Goal: Contribute content: Add original content to the website for others to see

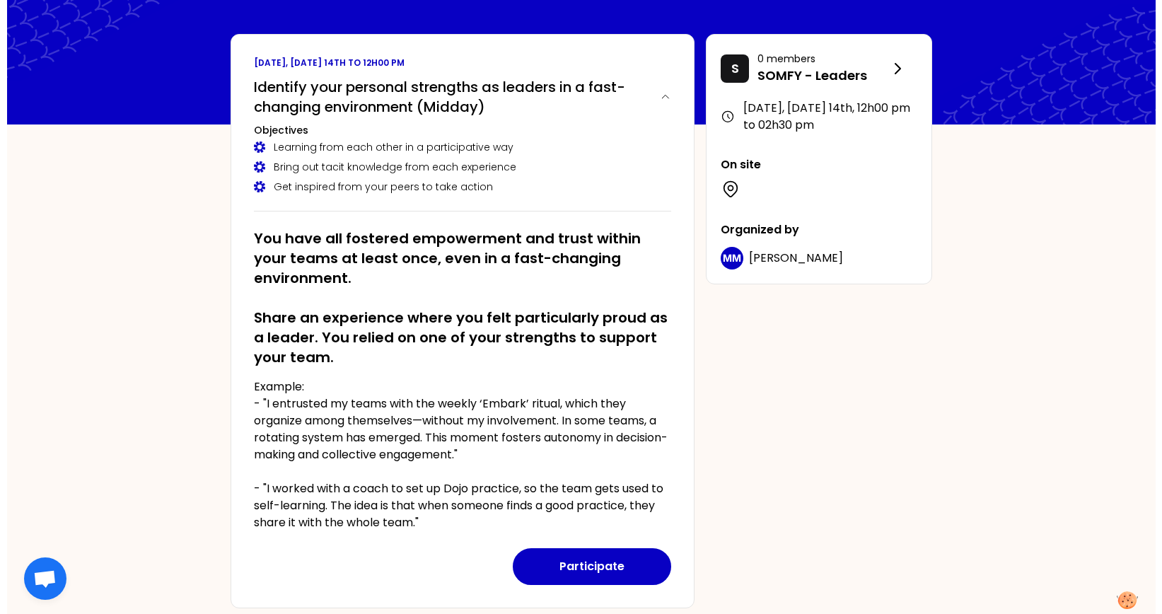
scroll to position [88, 0]
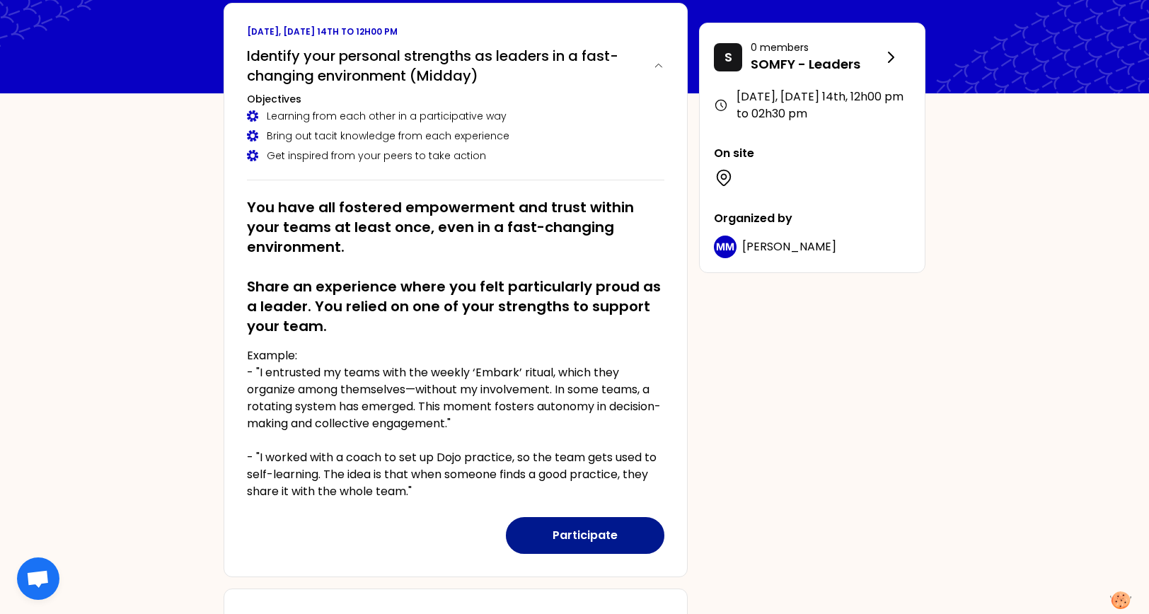
click at [616, 490] on button "Participate" at bounding box center [585, 535] width 158 height 37
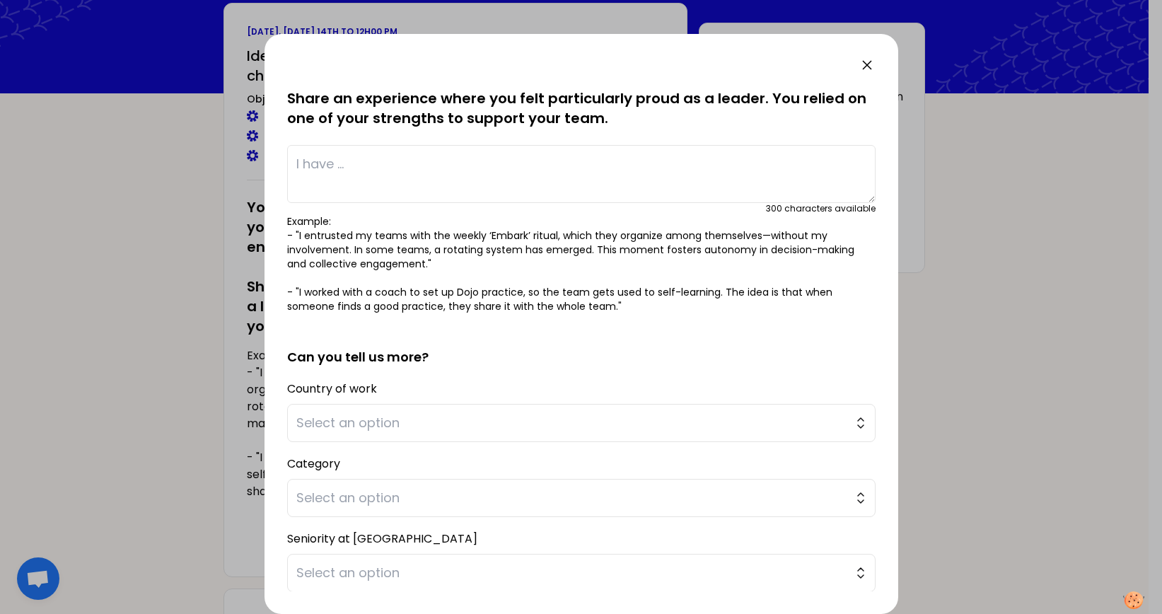
scroll to position [150, 0]
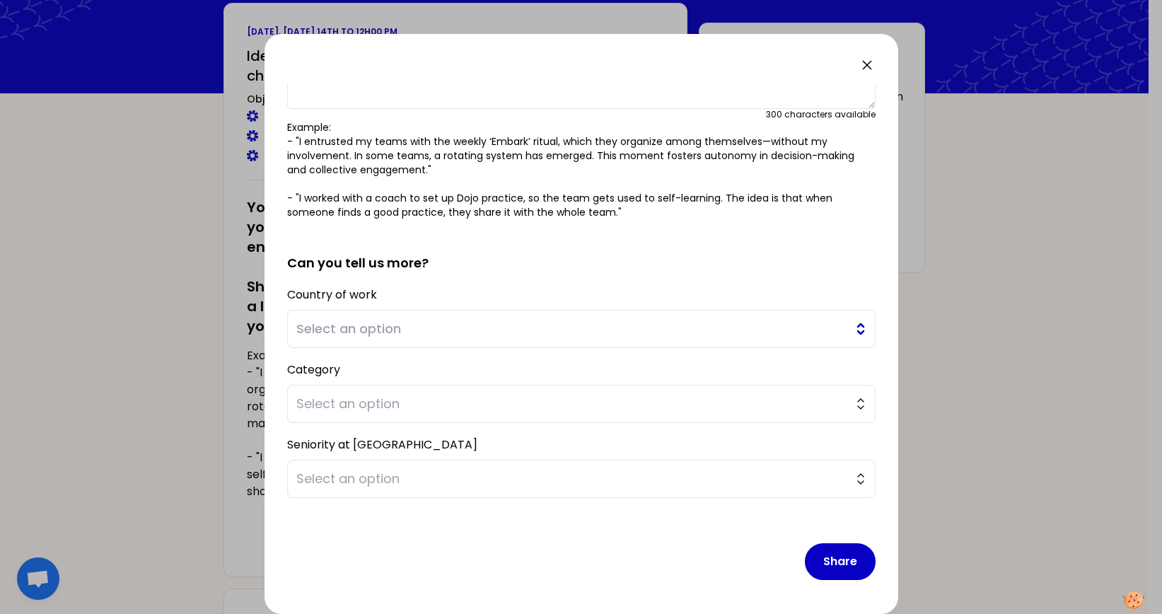
click at [395, 335] on span "Select an option" at bounding box center [571, 329] width 550 height 20
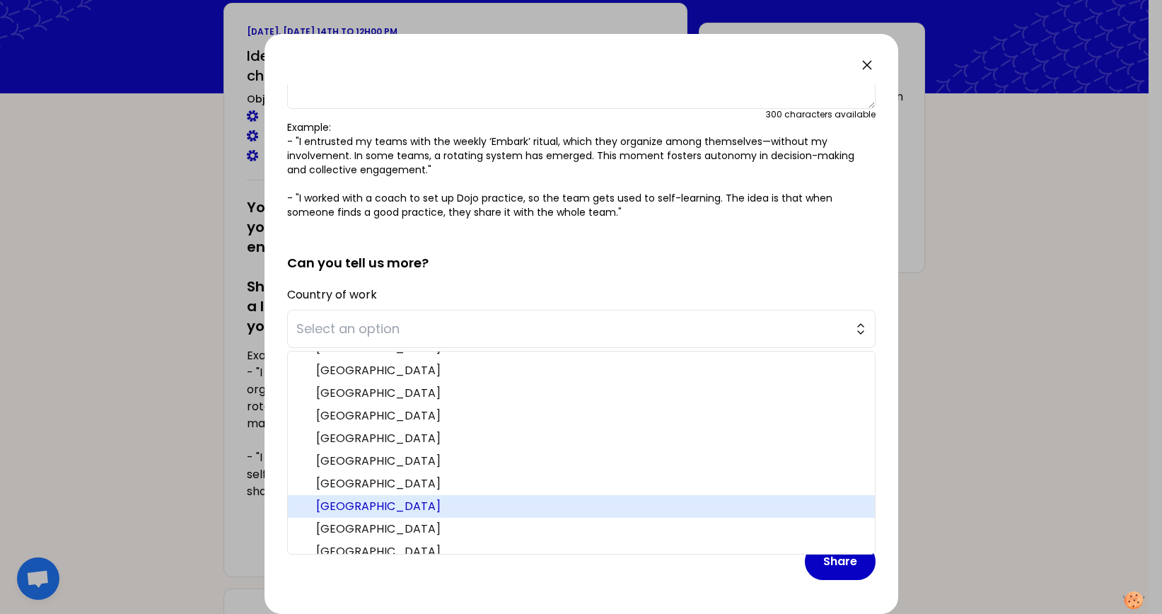
scroll to position [349, 0]
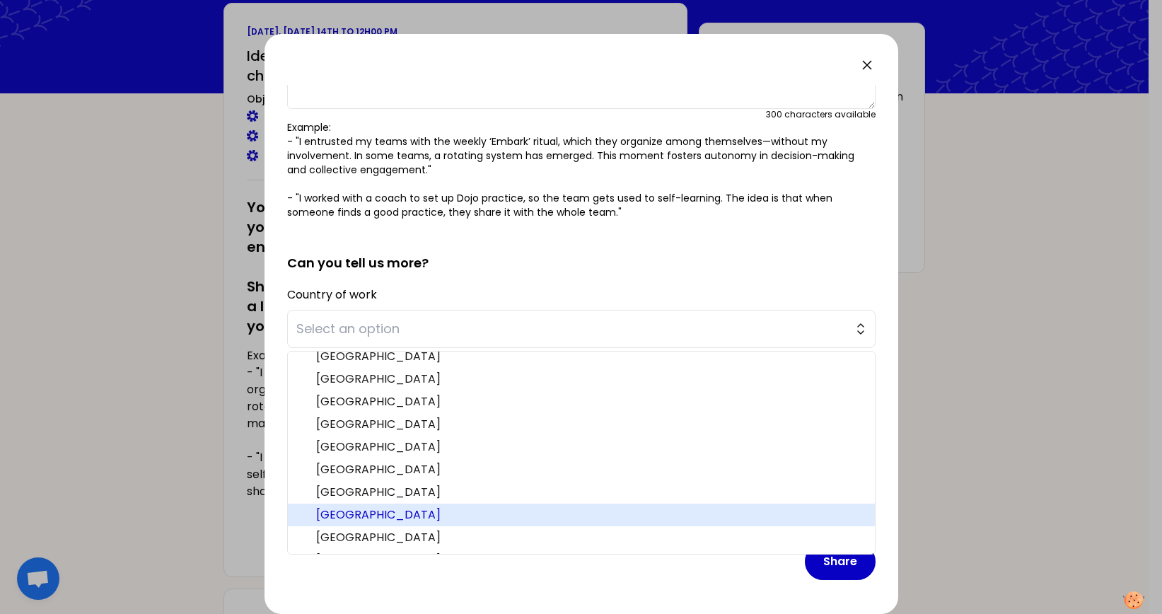
click at [328, 490] on span "[GEOGRAPHIC_DATA]" at bounding box center [590, 515] width 548 height 17
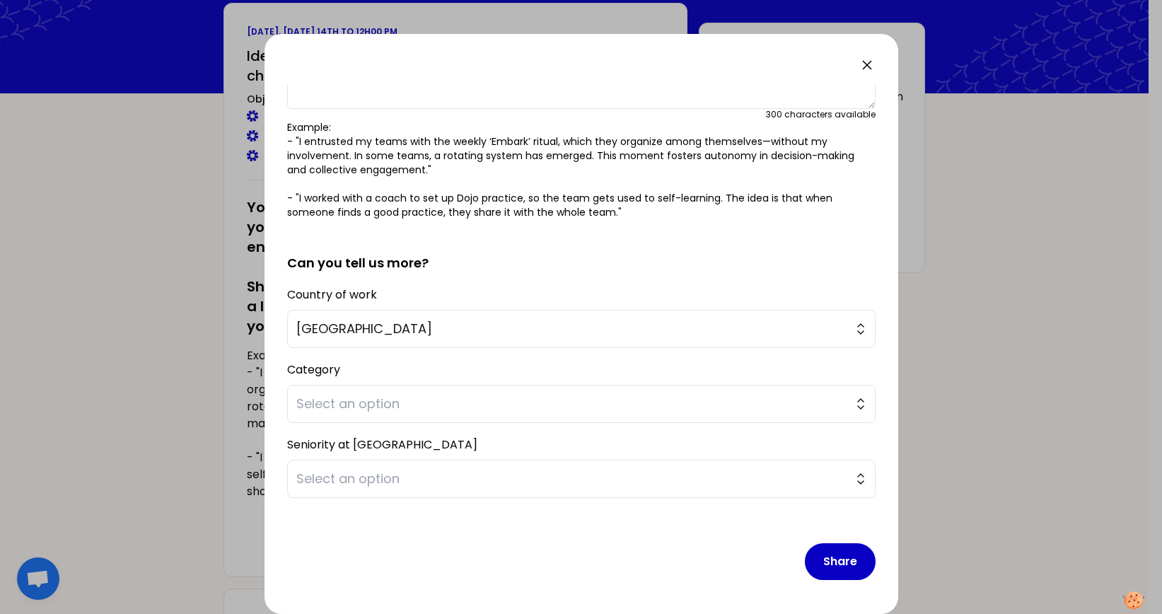
click at [341, 368] on div "Category Select an option" at bounding box center [581, 391] width 589 height 64
click at [849, 405] on button "Select an option" at bounding box center [581, 404] width 589 height 38
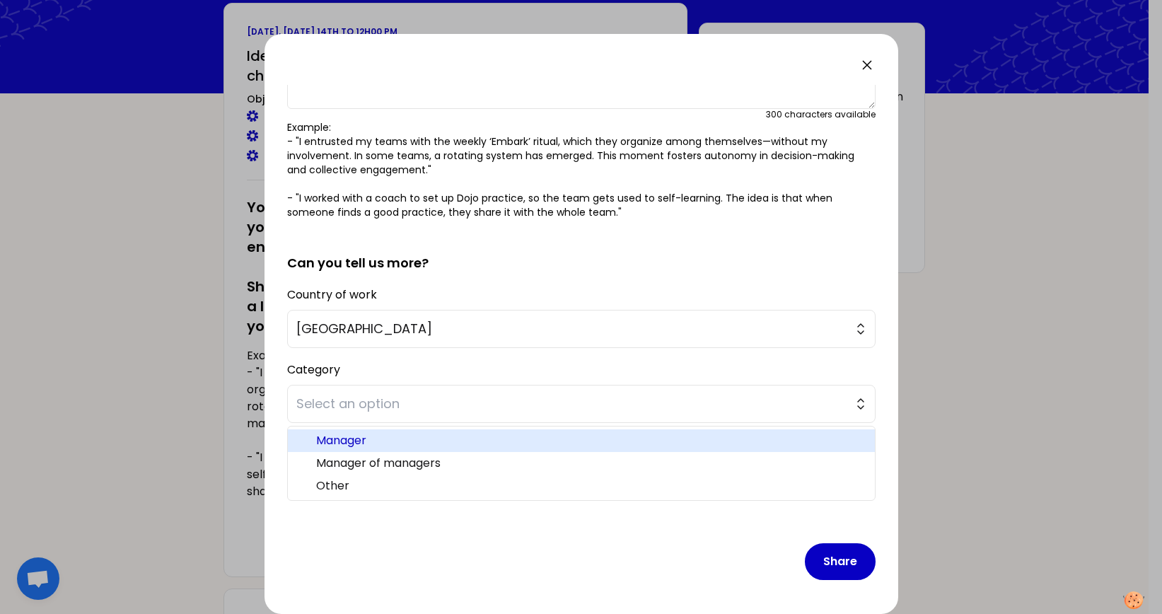
click at [425, 436] on span "Manager" at bounding box center [590, 440] width 548 height 17
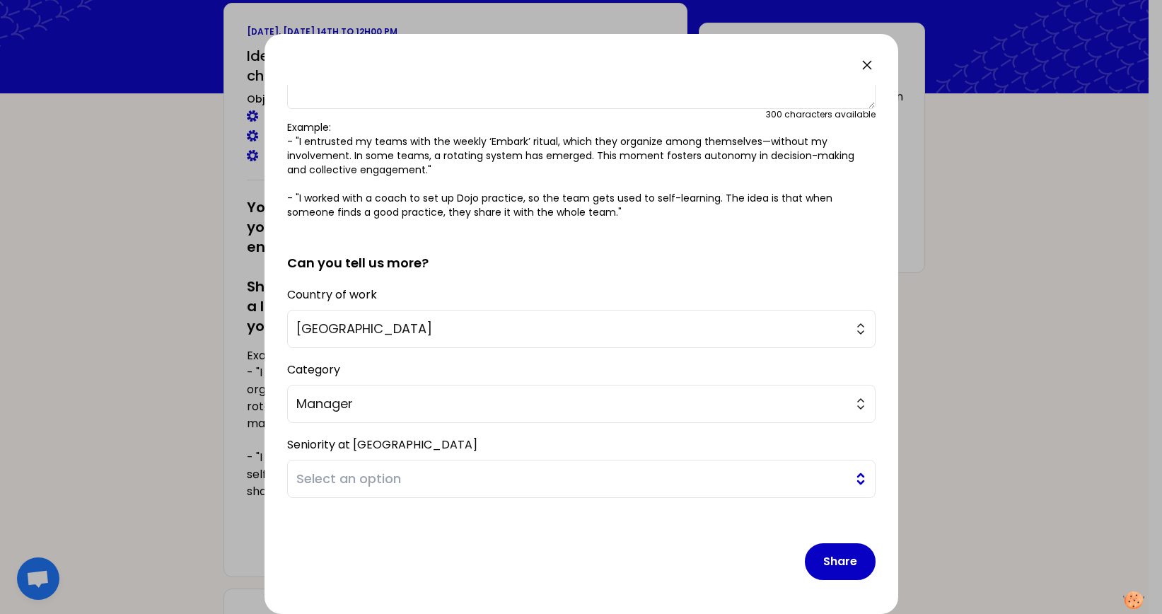
click at [858, 475] on button "Select an option" at bounding box center [581, 479] width 589 height 38
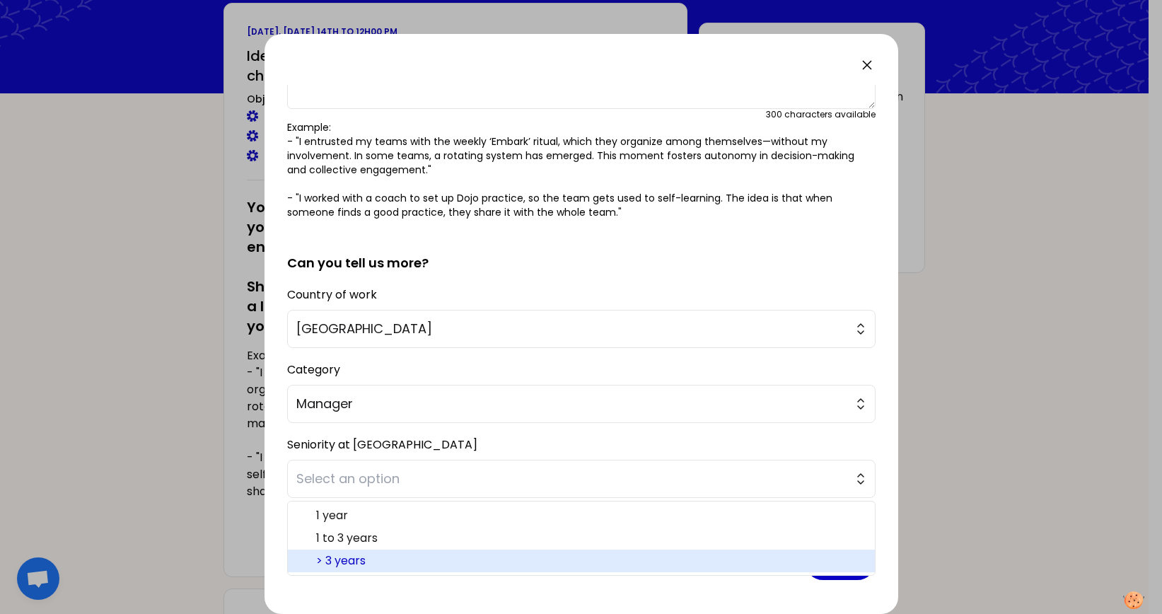
drag, startPoint x: 403, startPoint y: 547, endPoint x: 427, endPoint y: 537, distance: 26.7
click at [410, 490] on ul "1 year 1 to 3 years > 3 years" at bounding box center [581, 538] width 589 height 75
click at [349, 490] on span "> 3 years" at bounding box center [590, 560] width 548 height 17
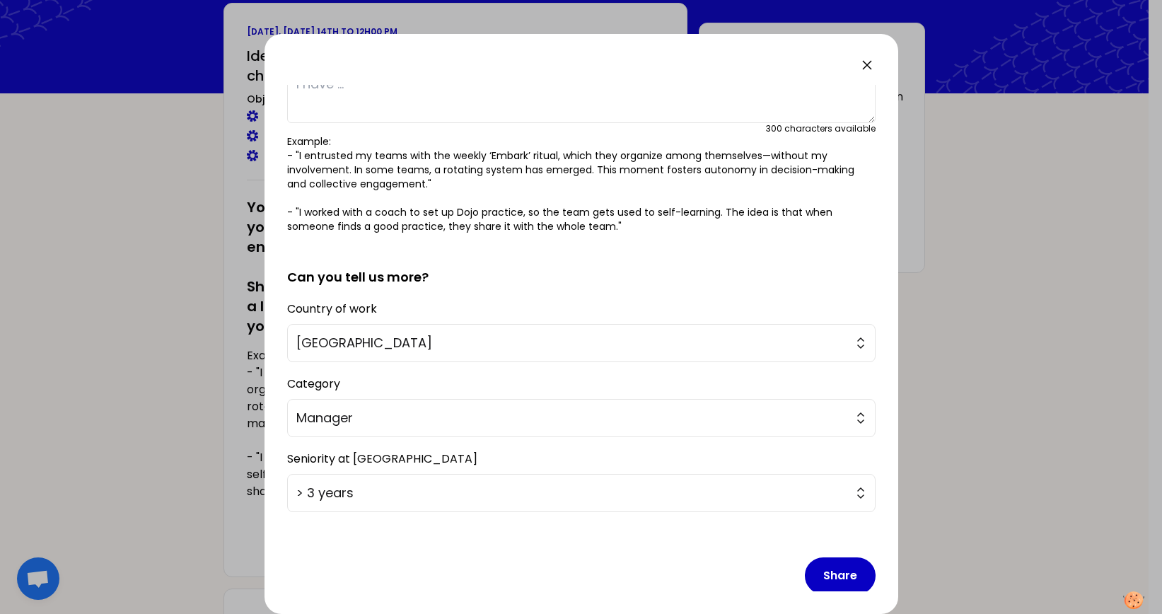
scroll to position [150, 0]
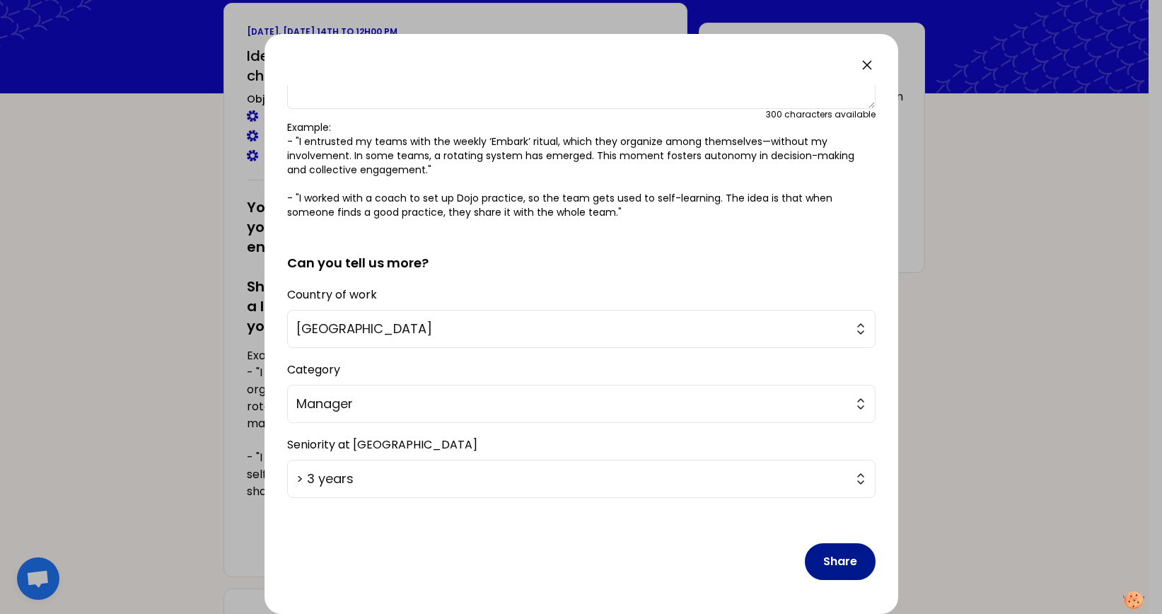
click at [816, 490] on button "Share" at bounding box center [840, 561] width 71 height 37
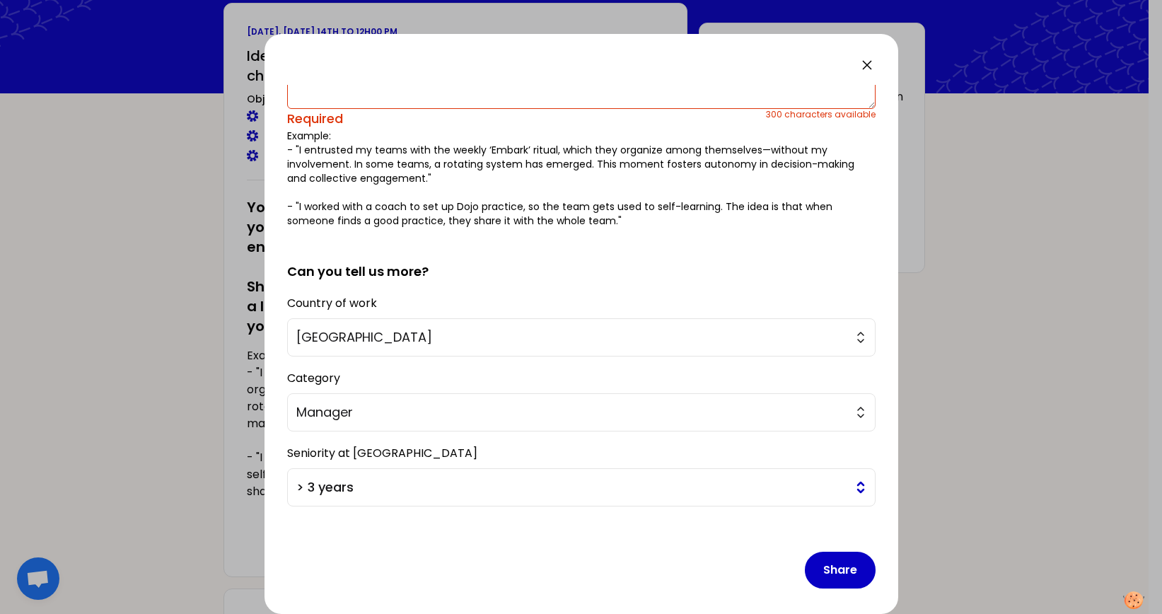
scroll to position [0, 0]
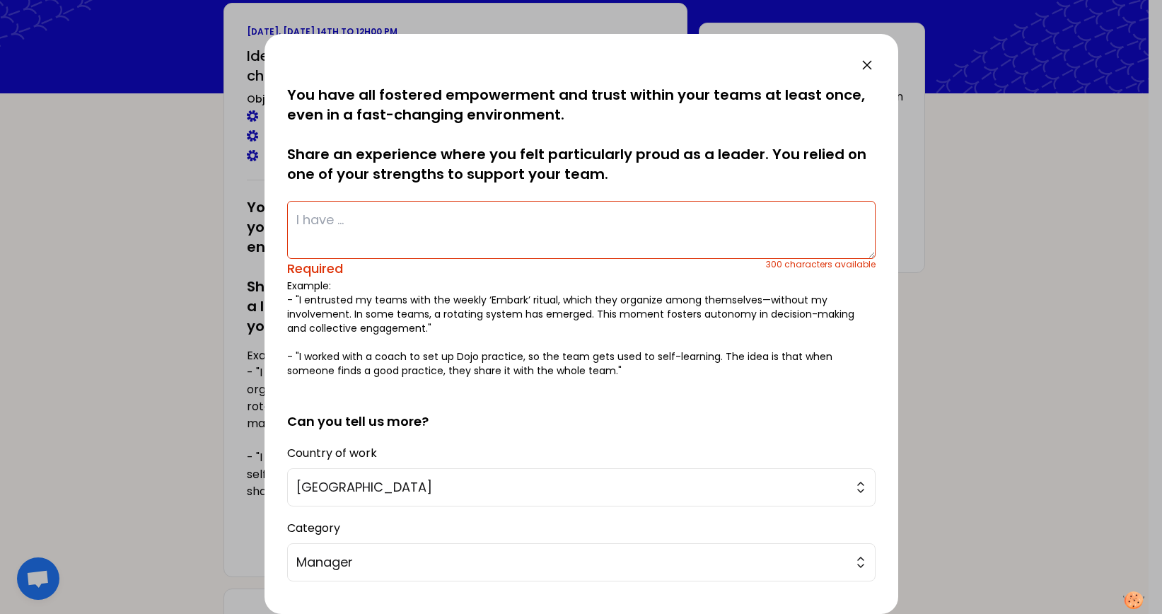
click at [595, 339] on p "Example: - "I entrusted my teams with the weekly ‘Embark’ ritual, which they or…" at bounding box center [581, 328] width 589 height 99
click at [109, 358] on div at bounding box center [581, 307] width 1162 height 614
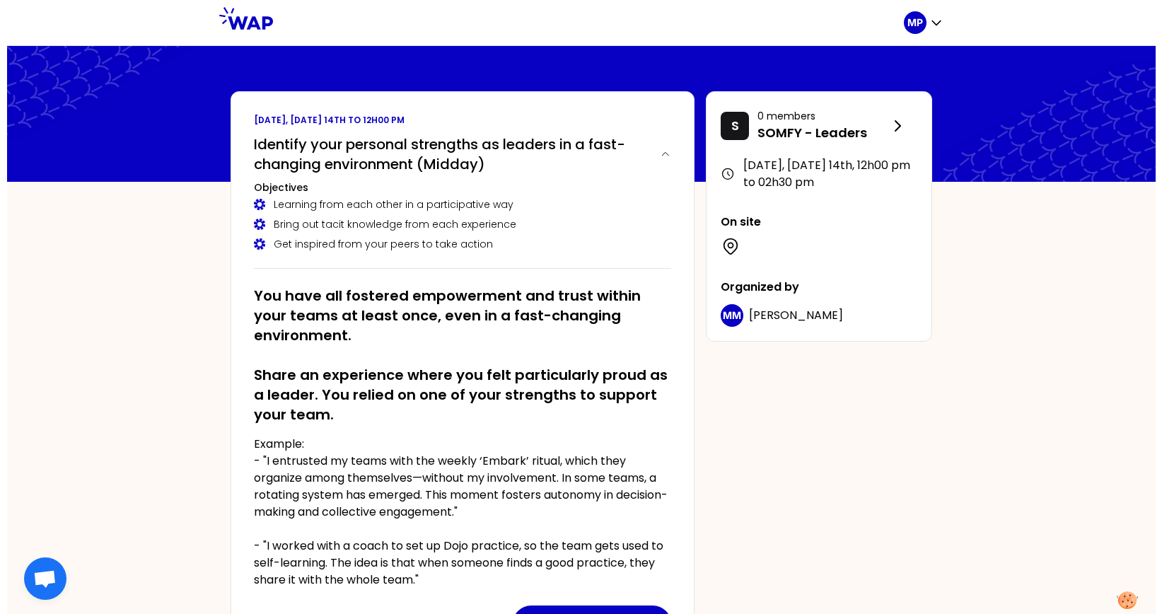
scroll to position [88, 0]
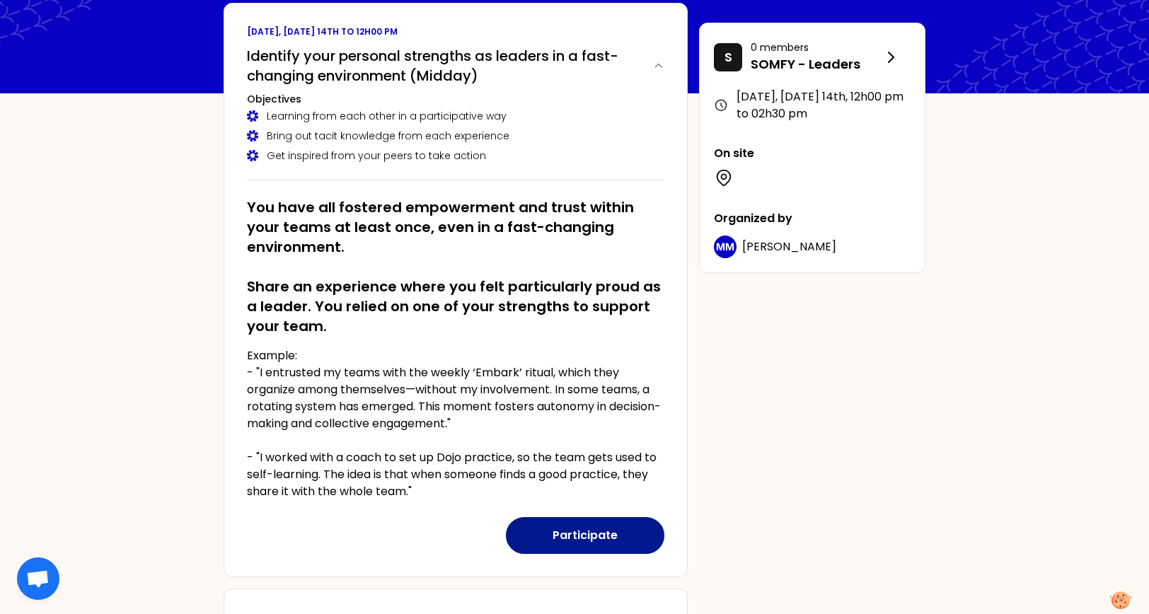
click at [586, 490] on button "Participate" at bounding box center [585, 535] width 158 height 37
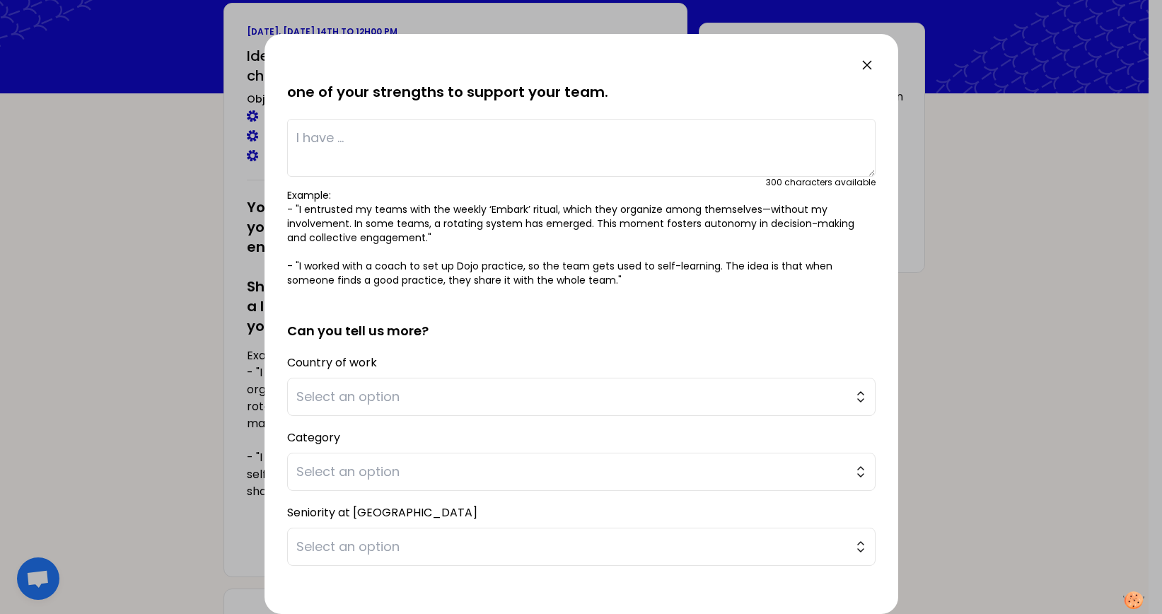
scroll to position [150, 0]
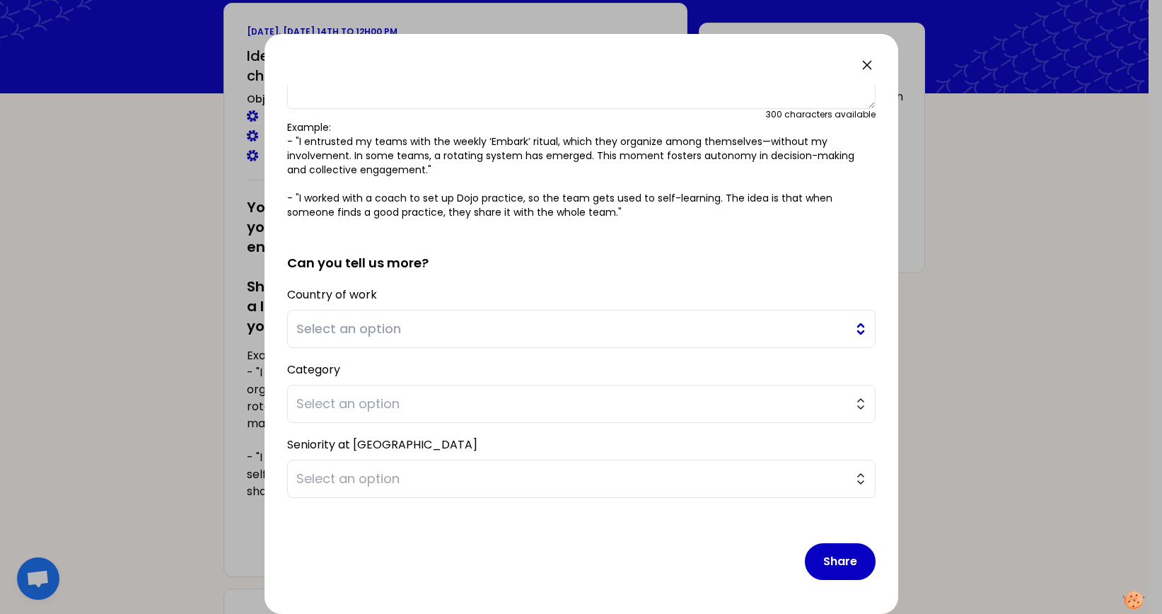
click at [847, 334] on button "Select an option" at bounding box center [581, 329] width 589 height 38
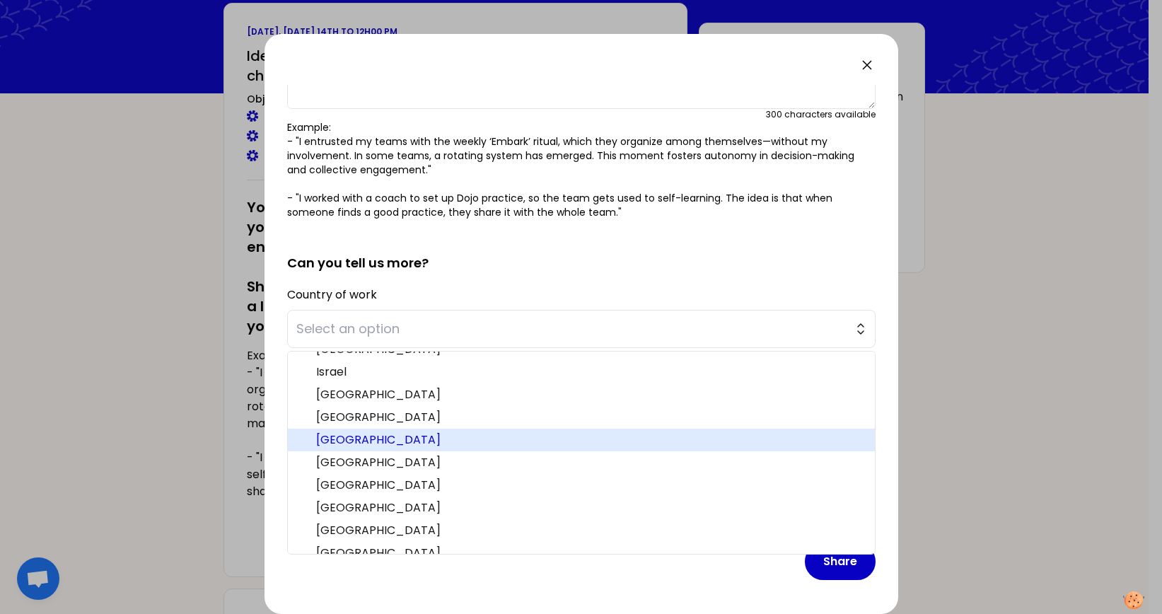
scroll to position [437, 0]
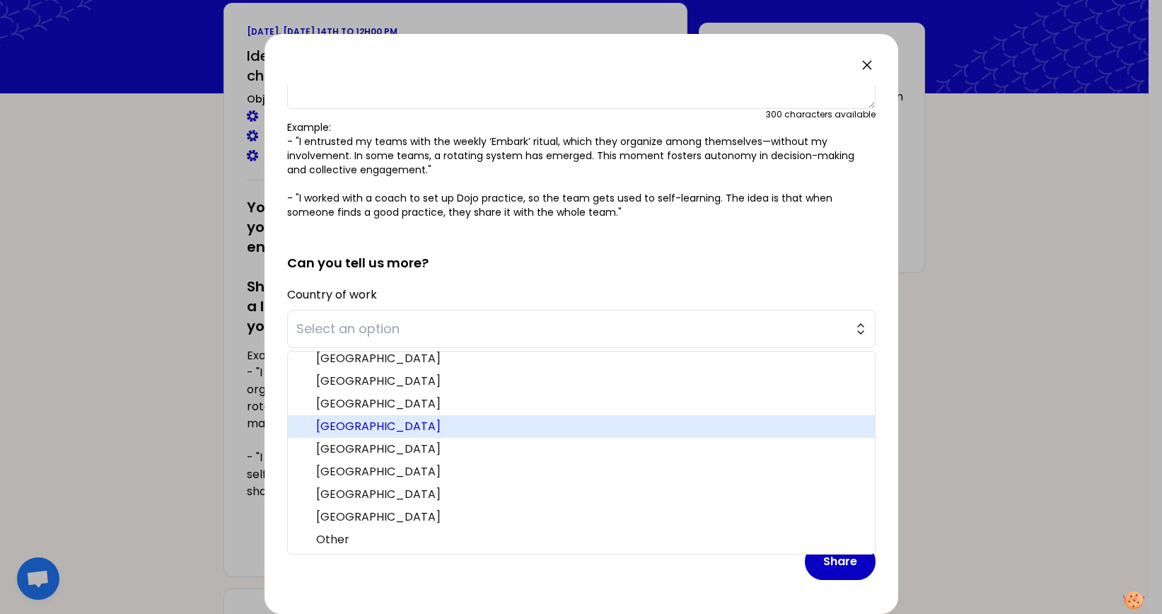
click at [434, 424] on span "[GEOGRAPHIC_DATA]" at bounding box center [590, 426] width 548 height 17
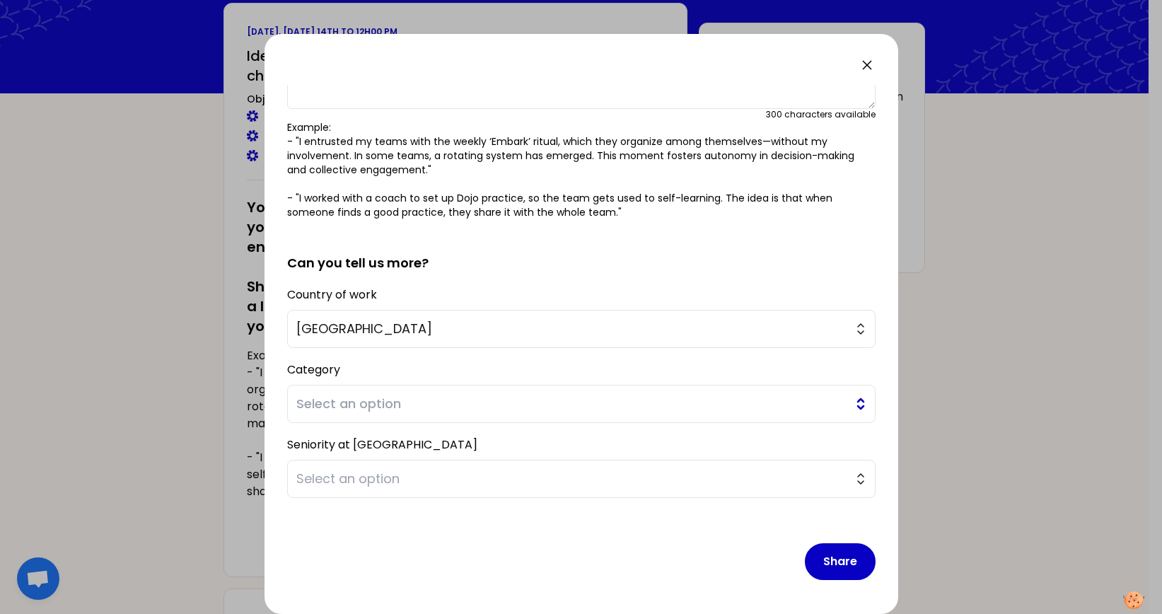
click at [386, 389] on button "Select an option" at bounding box center [581, 404] width 589 height 38
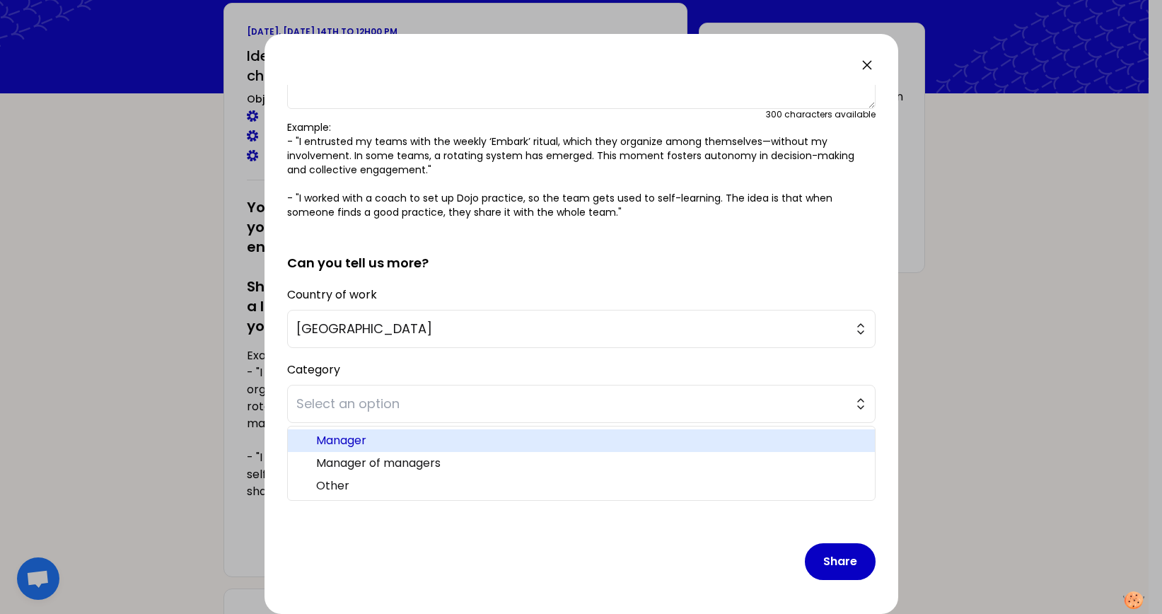
click at [364, 447] on span "Manager" at bounding box center [590, 440] width 548 height 17
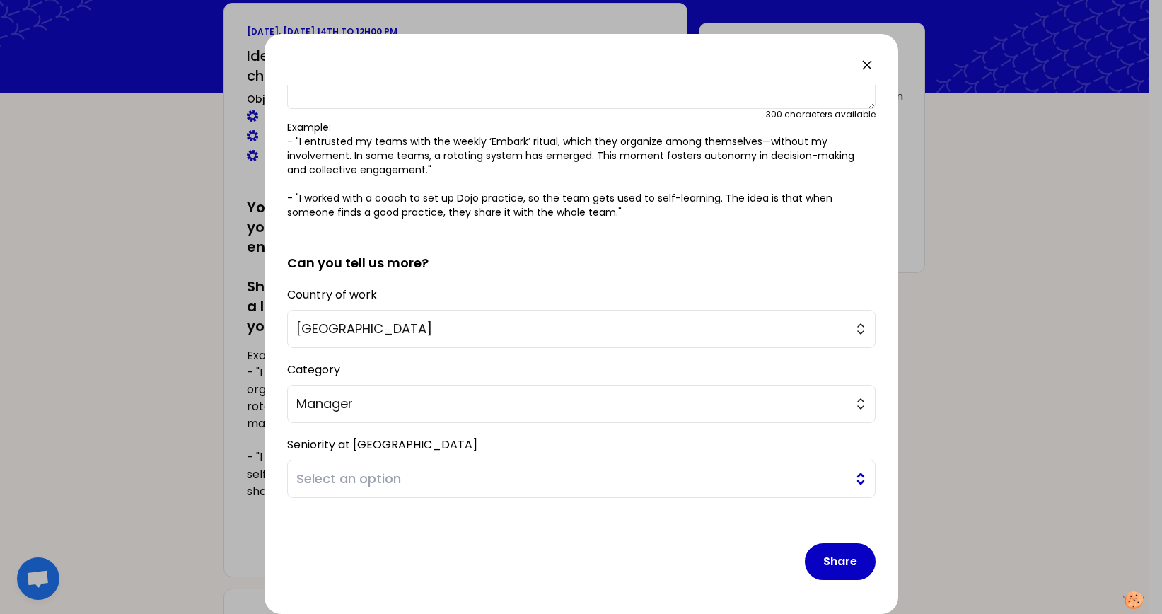
click at [400, 482] on span "Select an option" at bounding box center [571, 479] width 550 height 20
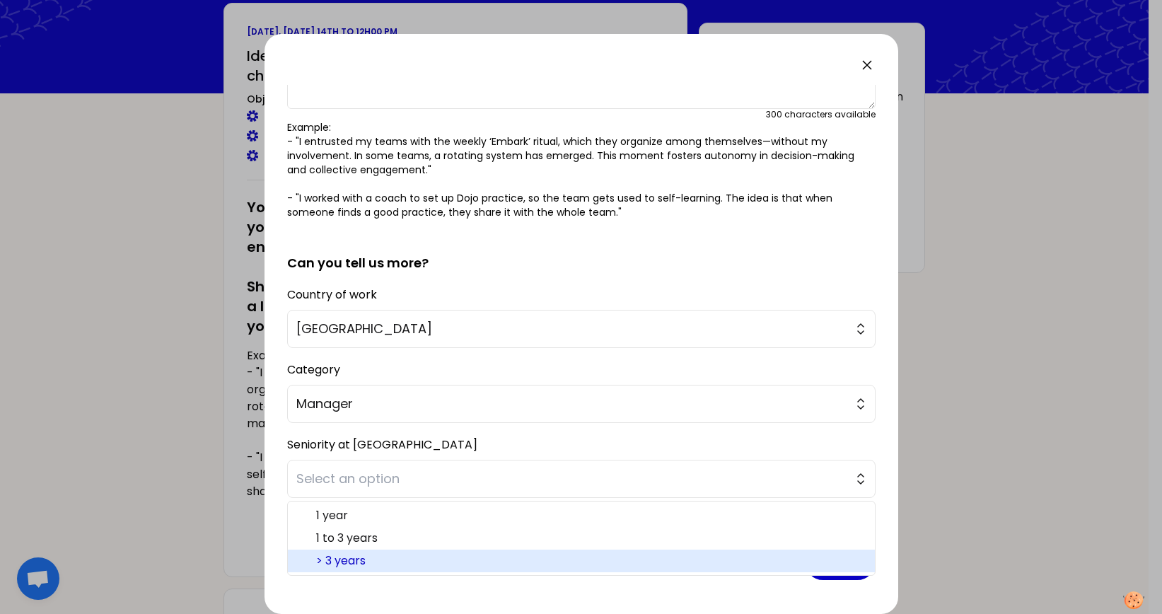
click at [359, 490] on span "> 3 years" at bounding box center [590, 560] width 548 height 17
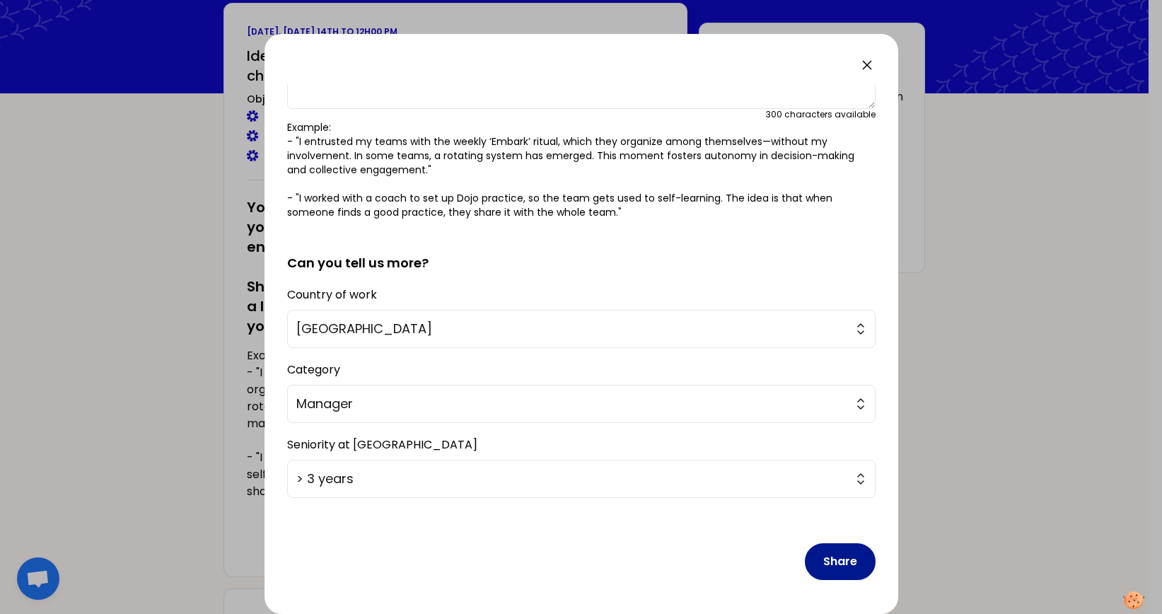
click at [843, 490] on button "Share" at bounding box center [840, 561] width 71 height 37
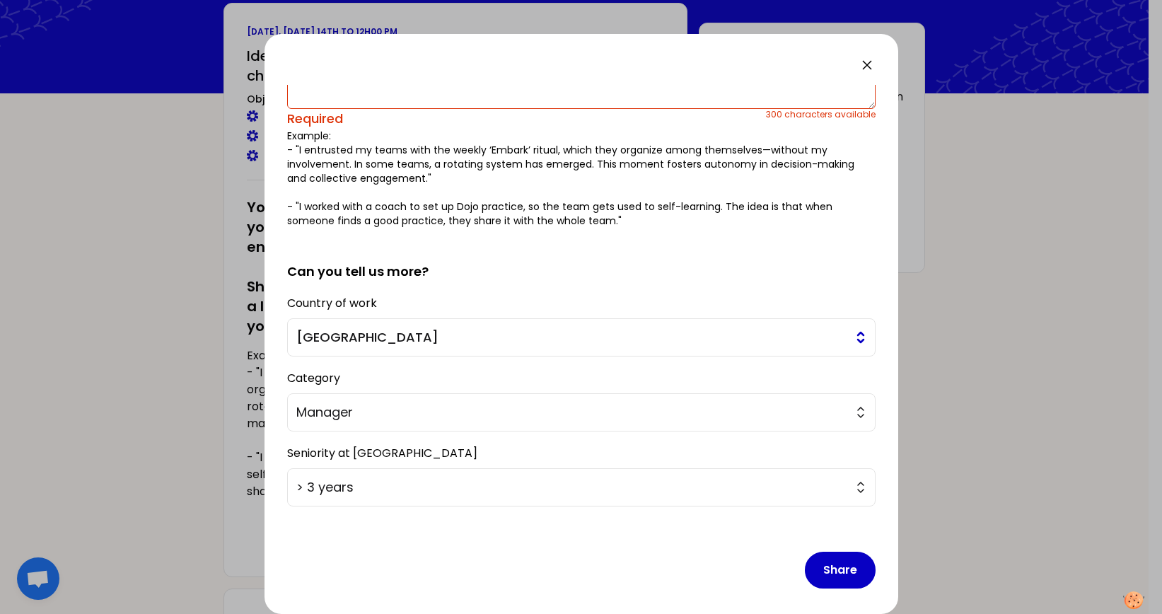
scroll to position [0, 0]
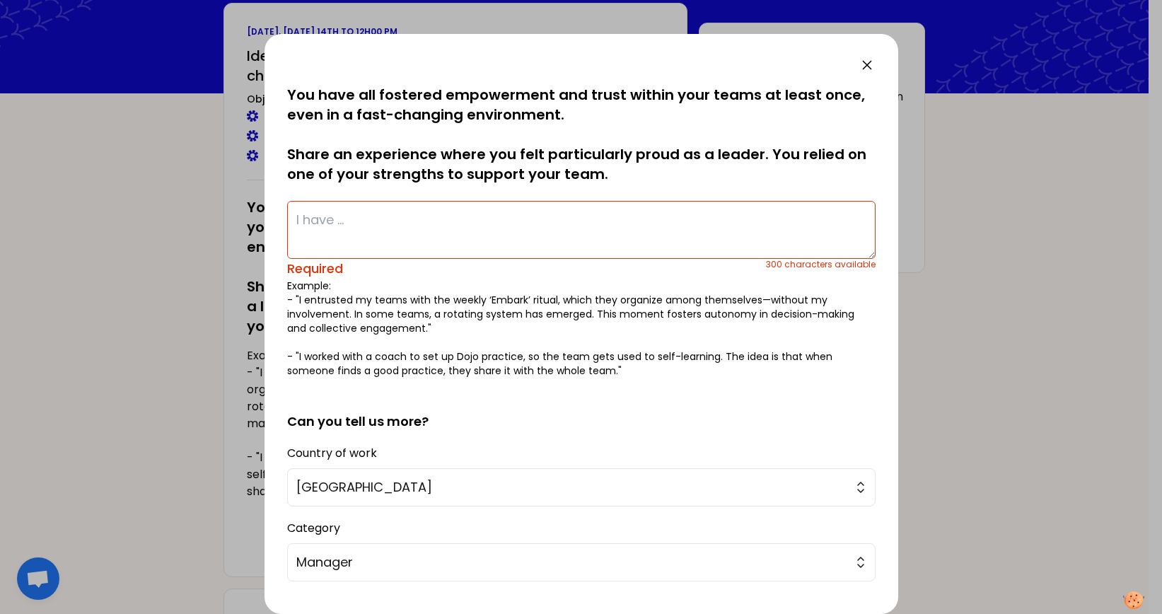
click at [374, 233] on textarea at bounding box center [581, 230] width 589 height 58
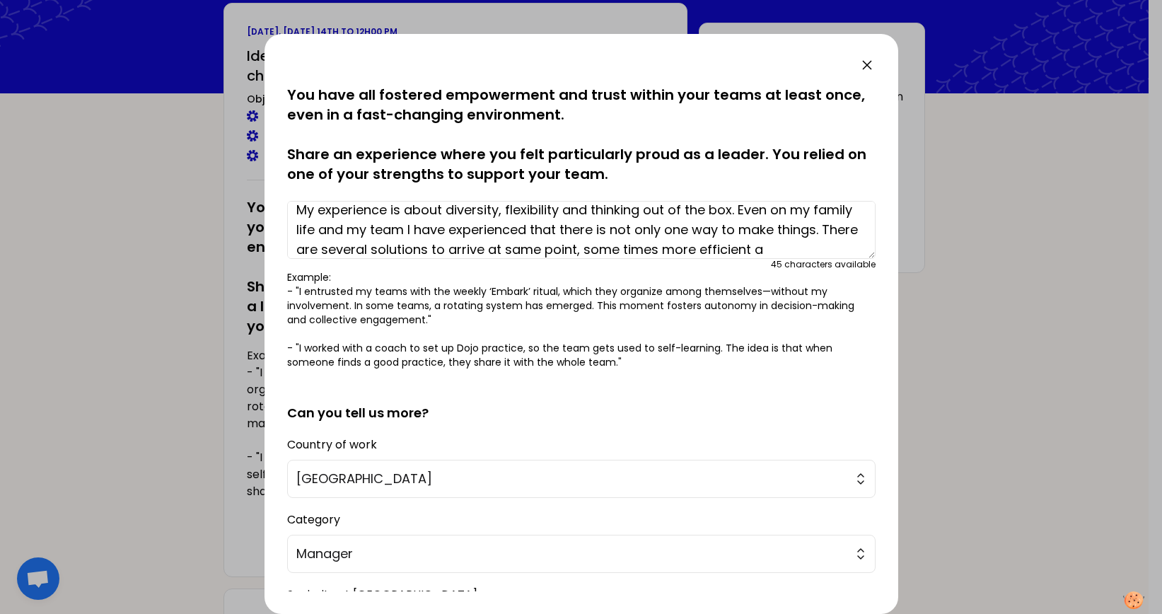
scroll to position [30, 0]
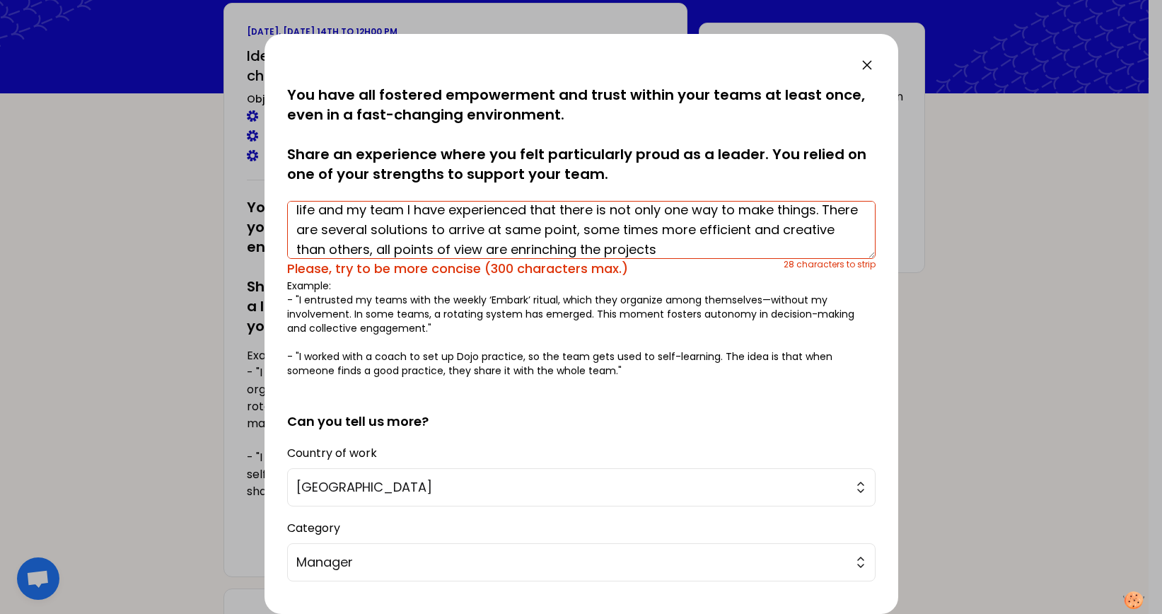
click at [461, 247] on textarea "My experience is about diversity, flexibility and thinking out of the box. Even…" at bounding box center [581, 230] width 589 height 58
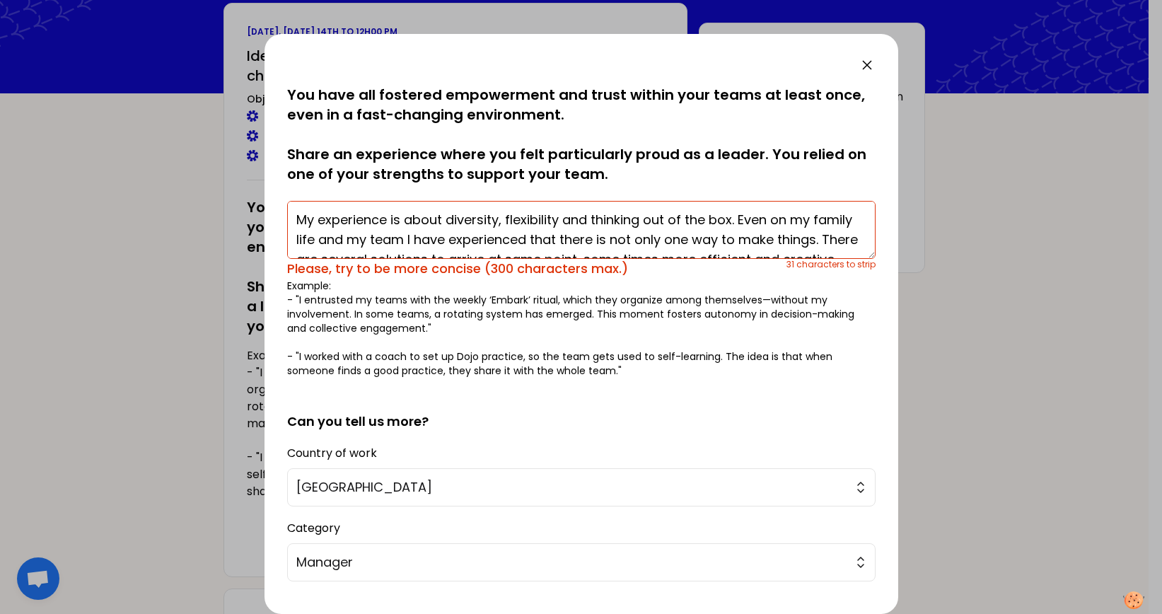
drag, startPoint x: 383, startPoint y: 241, endPoint x: 485, endPoint y: 238, distance: 101.2
click at [386, 240] on textarea "My experience is about diversity, flexibility and thinking out of the box. Even…" at bounding box center [581, 230] width 589 height 58
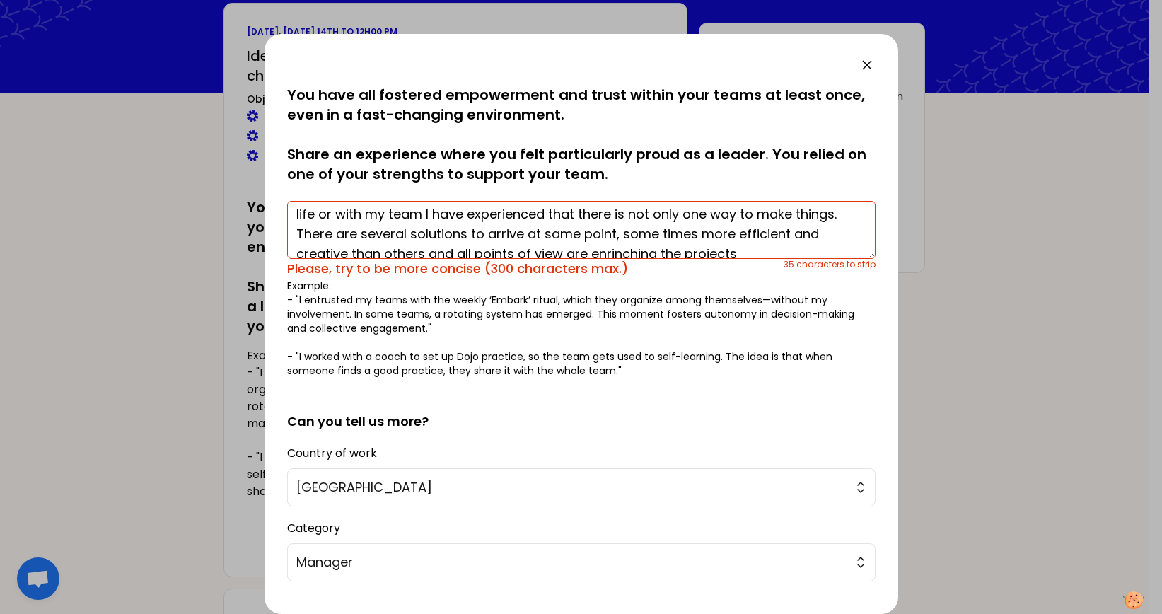
scroll to position [40, 0]
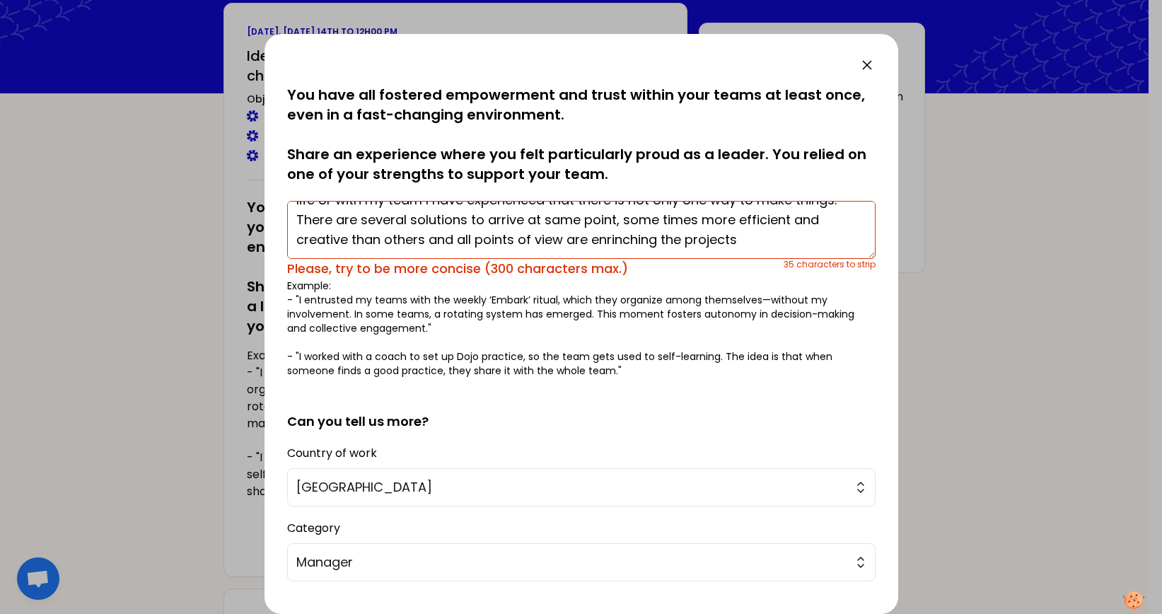
click at [770, 236] on textarea "My experience is about diversity, flexibility and thinking out of the box. Even…" at bounding box center [581, 230] width 589 height 58
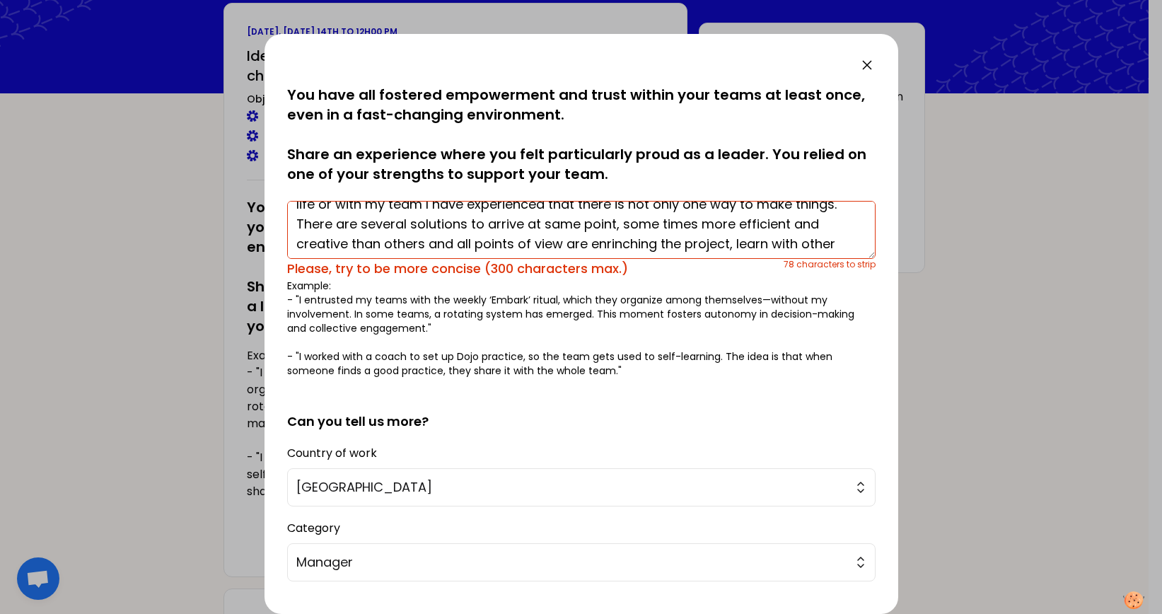
scroll to position [0, 0]
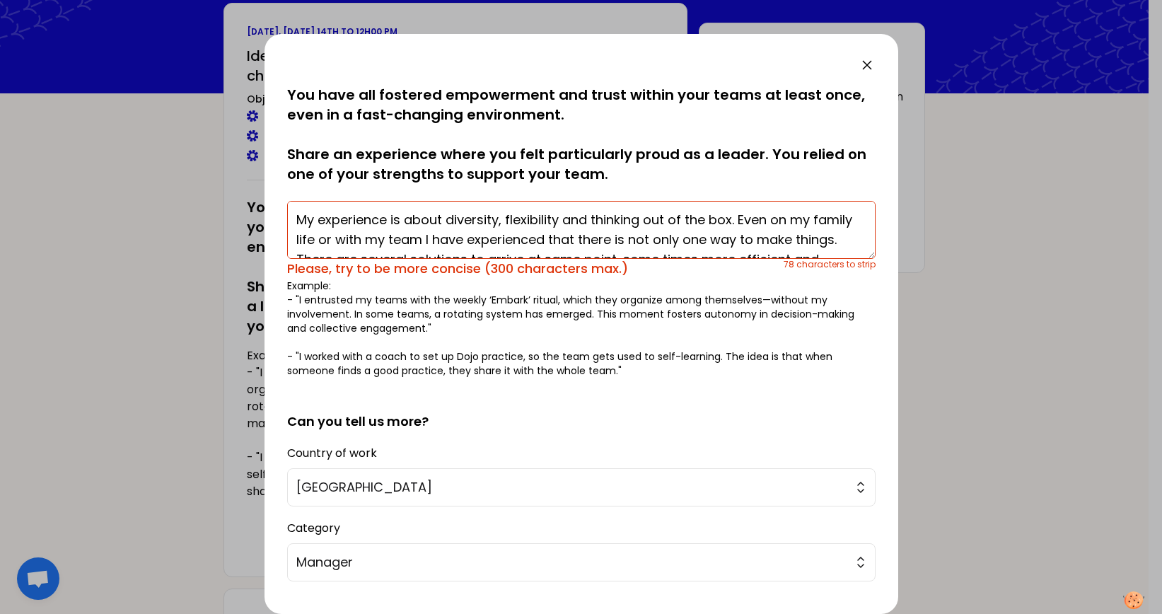
drag, startPoint x: 462, startPoint y: 241, endPoint x: 239, endPoint y: 197, distance: 227.1
click at [239, 197] on div "saved You have all fostered empowerment and trust within your teams at least on…" at bounding box center [581, 307] width 1162 height 614
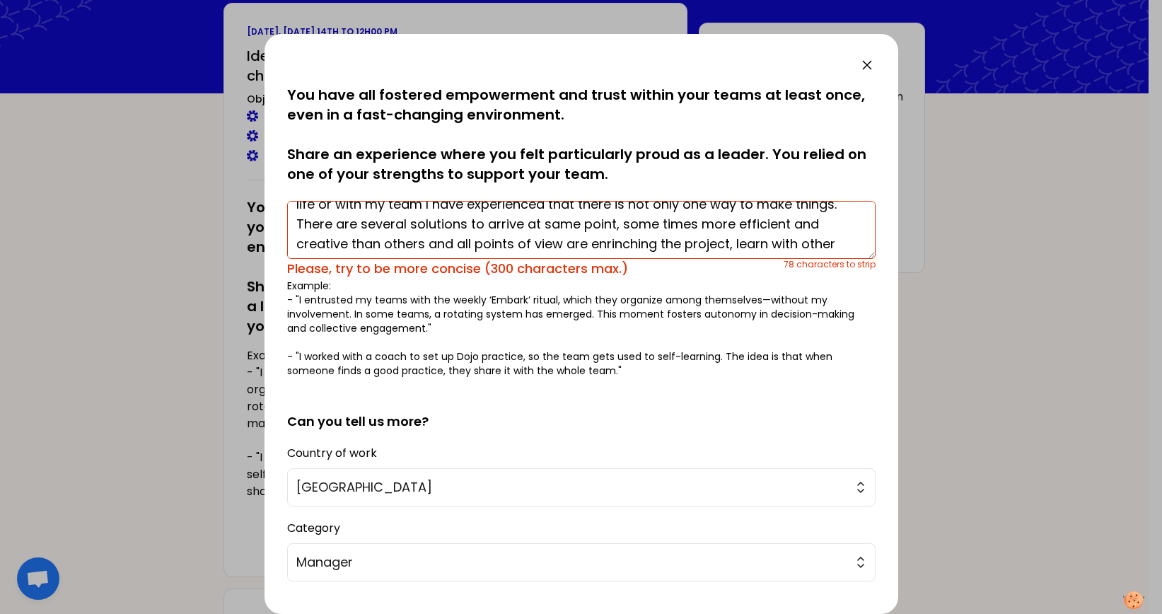
scroll to position [59, 0]
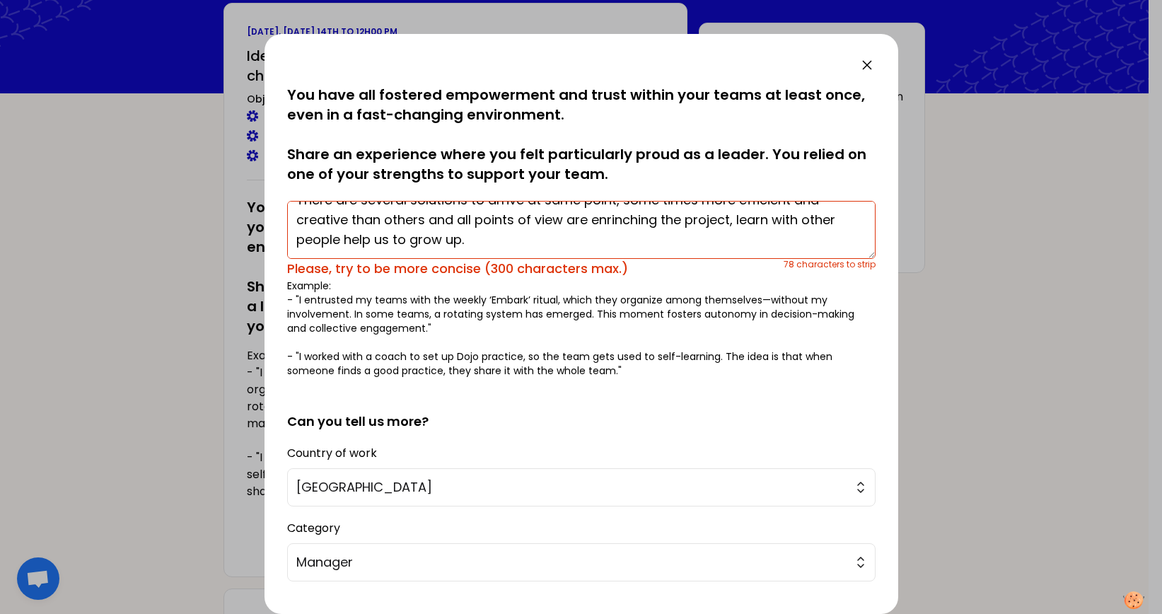
click at [511, 238] on textarea "My experience is about diversity, flexibility and thinking out of the box. Even…" at bounding box center [581, 230] width 589 height 58
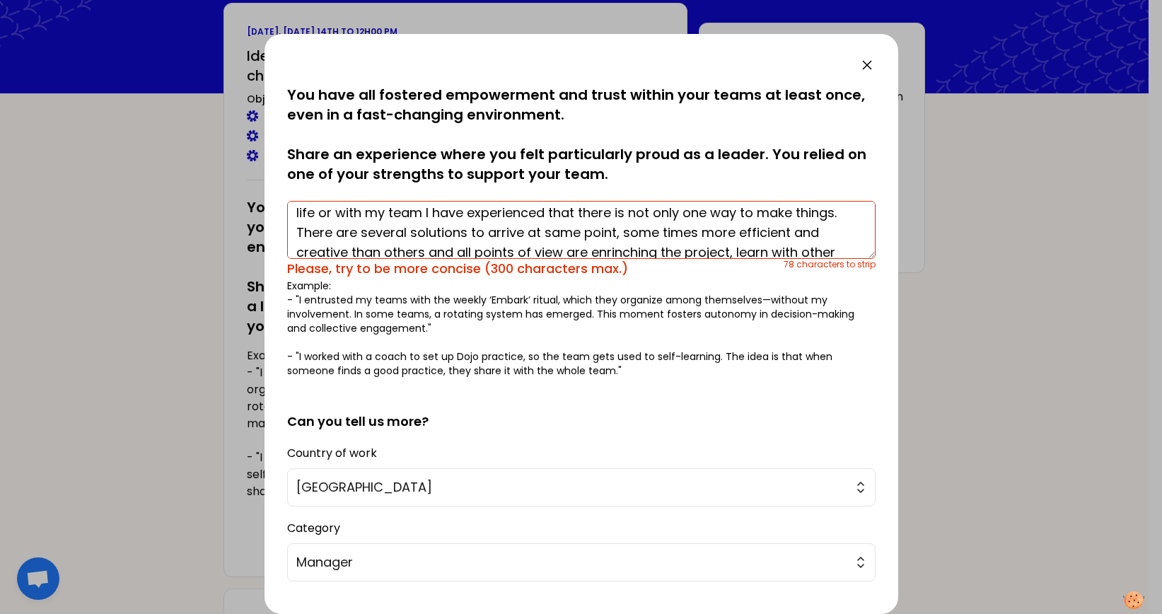
scroll to position [35, 0]
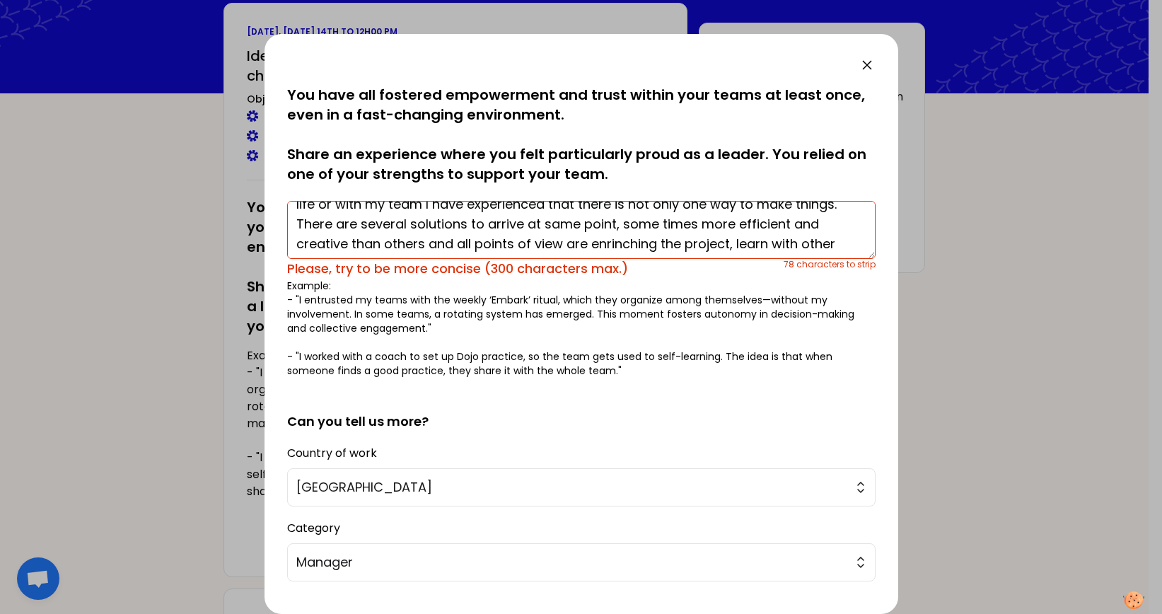
click at [845, 234] on textarea "My experience is about diversity, flexibility and thinking out of the box. Even…" at bounding box center [581, 230] width 589 height 58
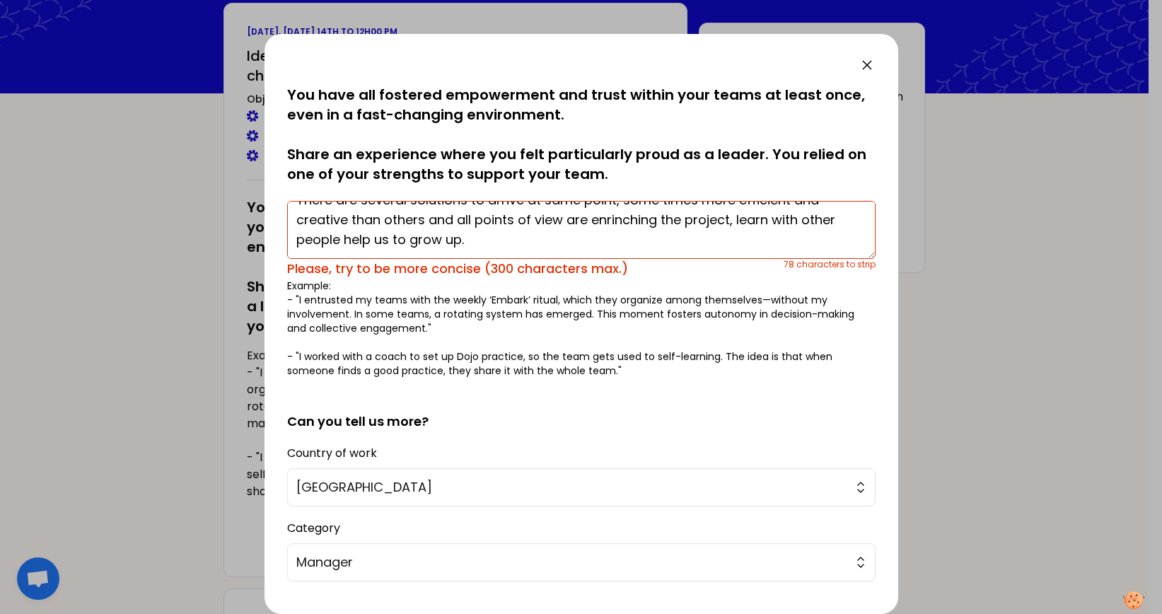
click at [538, 239] on textarea "My experience is about diversity, flexibility and thinking out of the box. Even…" at bounding box center [581, 230] width 589 height 58
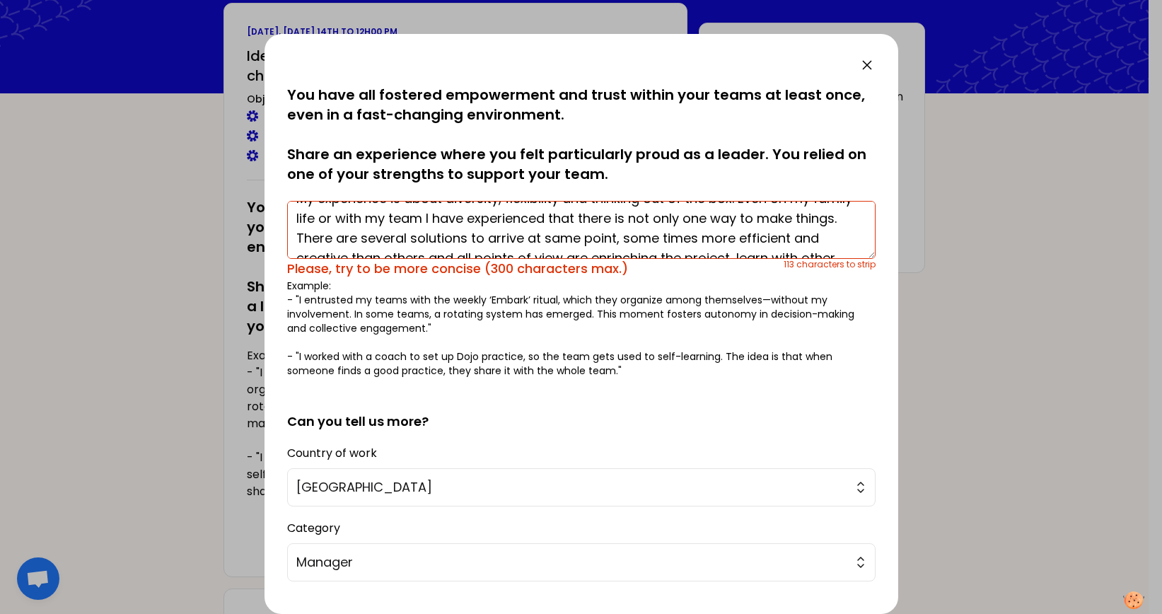
scroll to position [0, 0]
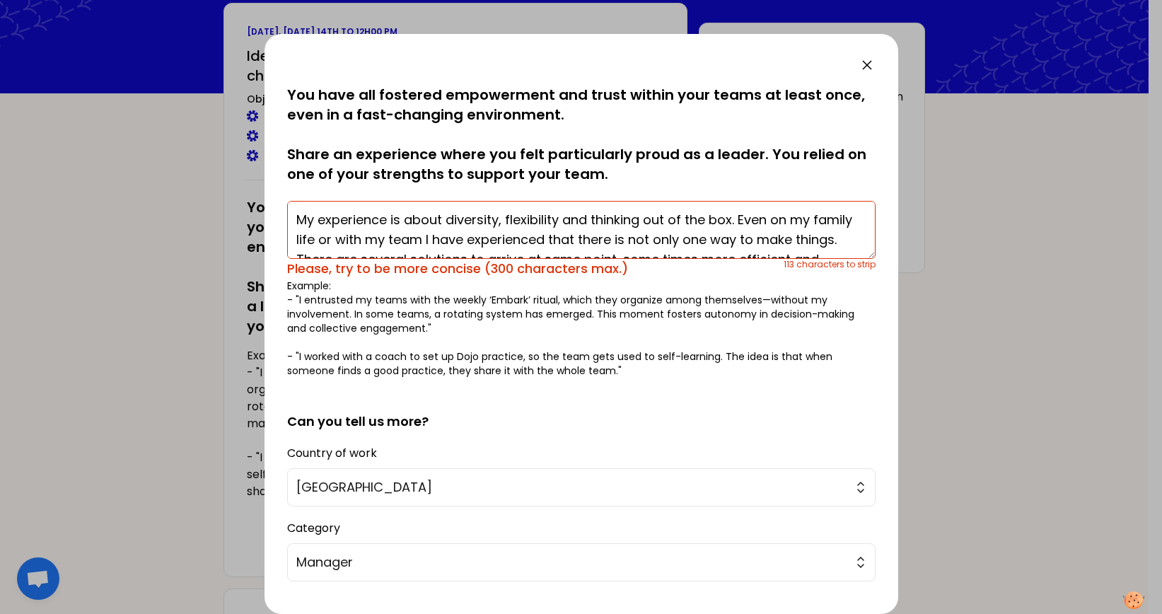
drag, startPoint x: 466, startPoint y: 237, endPoint x: 737, endPoint y: 206, distance: 272.7
click at [737, 206] on textarea "My experience is about diversity, flexibility and thinking out of the box. Even…" at bounding box center [581, 230] width 589 height 58
drag, startPoint x: 558, startPoint y: 249, endPoint x: 240, endPoint y: 180, distance: 325.8
click at [240, 180] on div "saved You have all fostered empowerment and trust within your teams at least on…" at bounding box center [581, 307] width 1162 height 614
click at [676, 242] on textarea "My experience is about diversity, flexibility and thinking out of the box. I ha…" at bounding box center [581, 230] width 589 height 58
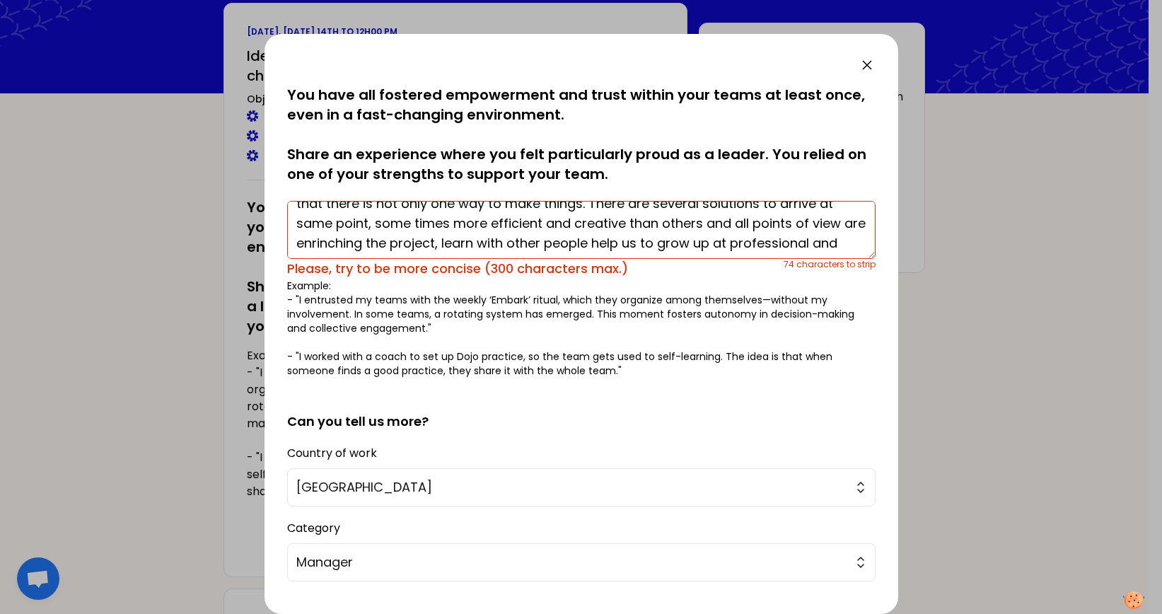
scroll to position [24, 0]
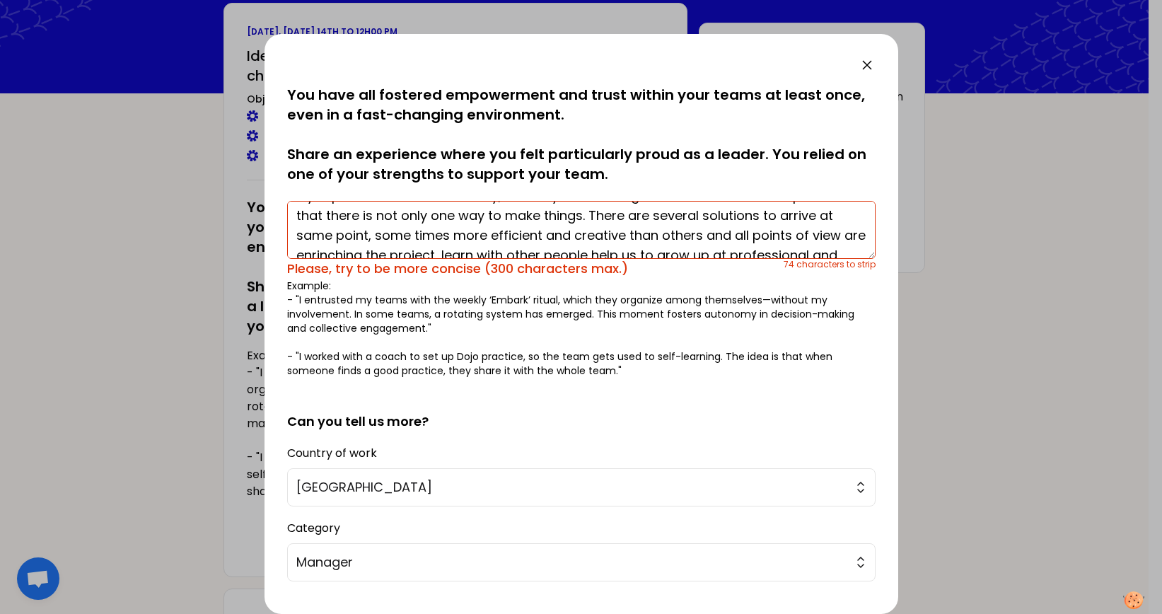
drag, startPoint x: 508, startPoint y: 231, endPoint x: 358, endPoint y: 233, distance: 150.0
click at [358, 233] on textarea "My experience is about diversity, flexibility and thinking out of the box. I ha…" at bounding box center [581, 230] width 589 height 58
click at [830, 228] on textarea "My experience is about diversity, flexibility and thinking out of the box. I ha…" at bounding box center [581, 230] width 589 height 58
drag, startPoint x: 775, startPoint y: 230, endPoint x: 735, endPoint y: 234, distance: 39.8
click at [735, 234] on textarea "My experience is about diversity, flexibility and thinking out of the box. I ha…" at bounding box center [581, 230] width 589 height 58
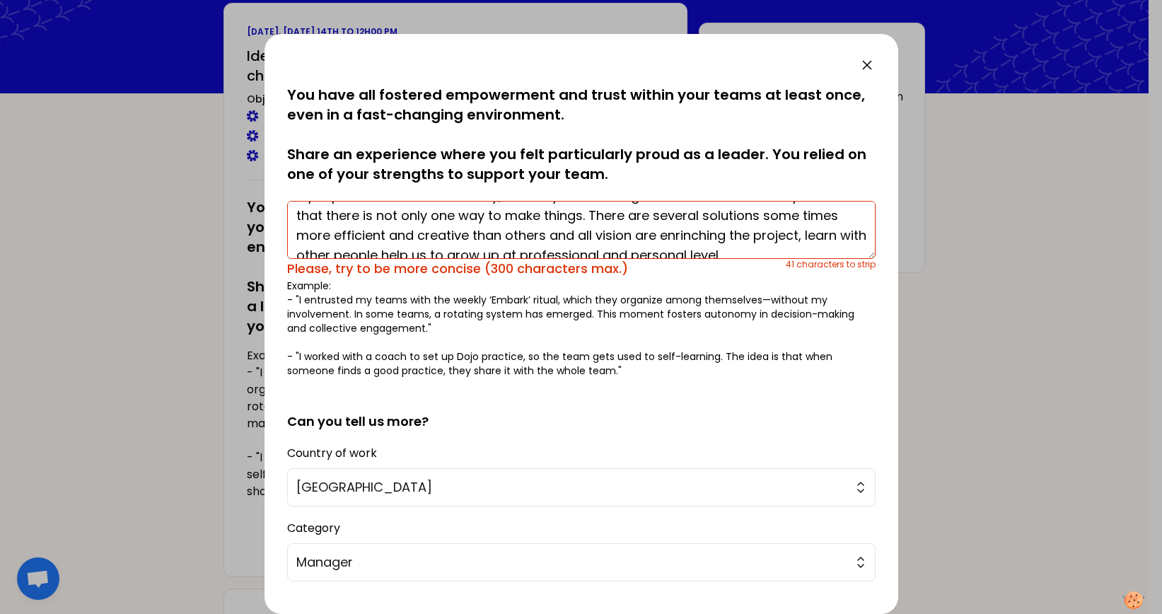
scroll to position [59, 0]
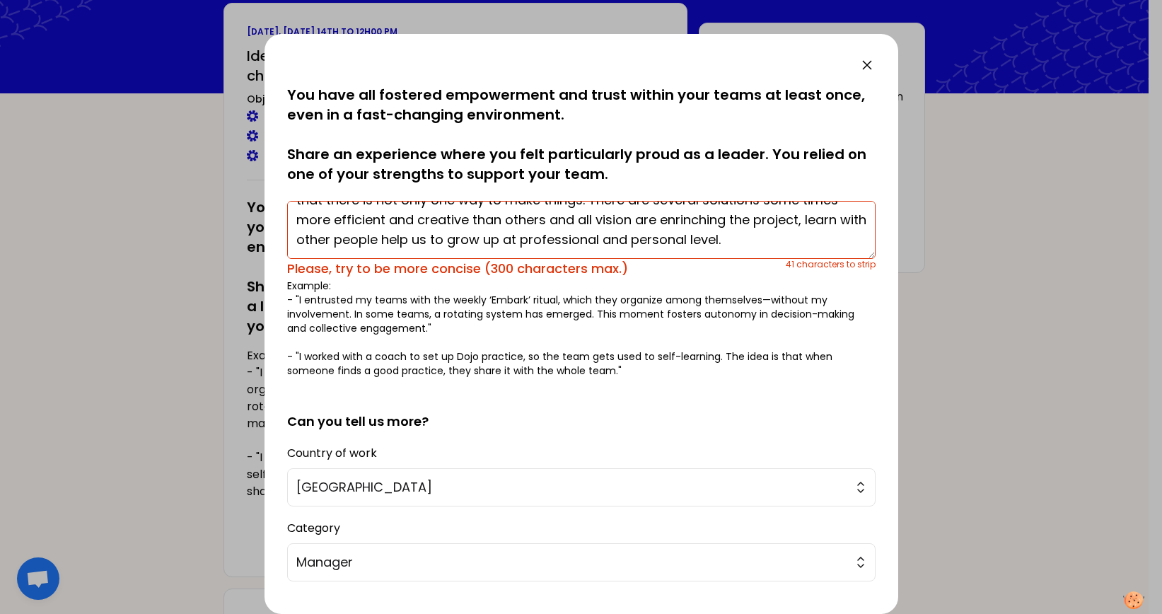
click at [472, 221] on textarea "My experience is about diversity, flexibility and thinking out of the box. I ha…" at bounding box center [581, 230] width 589 height 58
click at [704, 216] on textarea "My experience is about diversity, flexibility and thinking out of the box. I ha…" at bounding box center [581, 230] width 589 height 58
drag, startPoint x: 727, startPoint y: 229, endPoint x: 731, endPoint y: 238, distance: 9.9
click at [731, 238] on textarea "My experience is about diversity, flexibility and thinking out of the box. I ha…" at bounding box center [581, 230] width 589 height 58
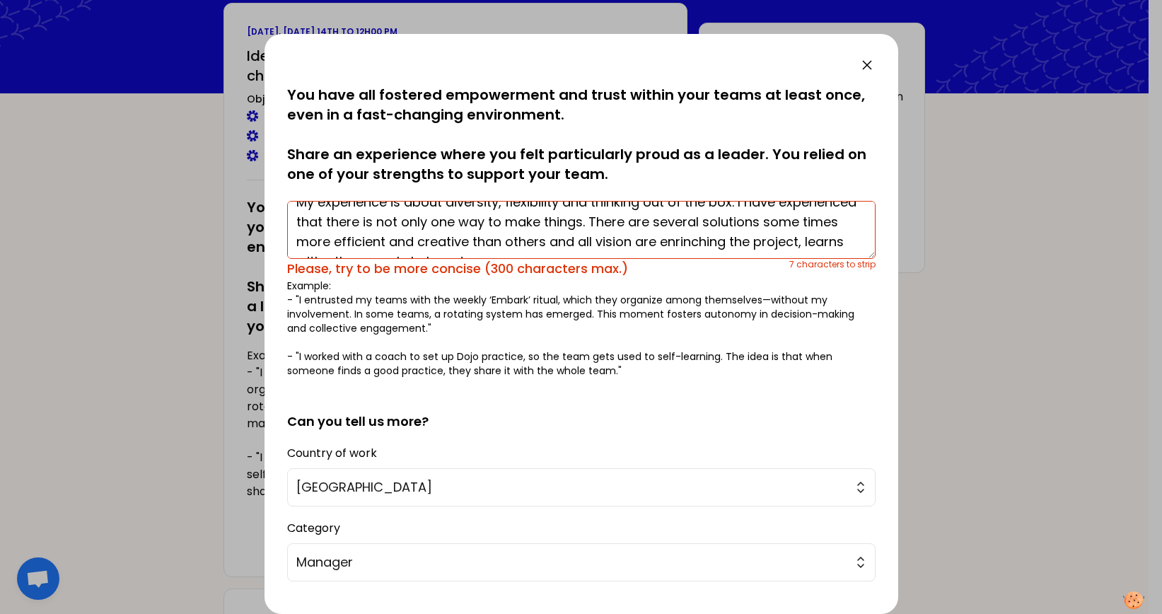
scroll to position [0, 0]
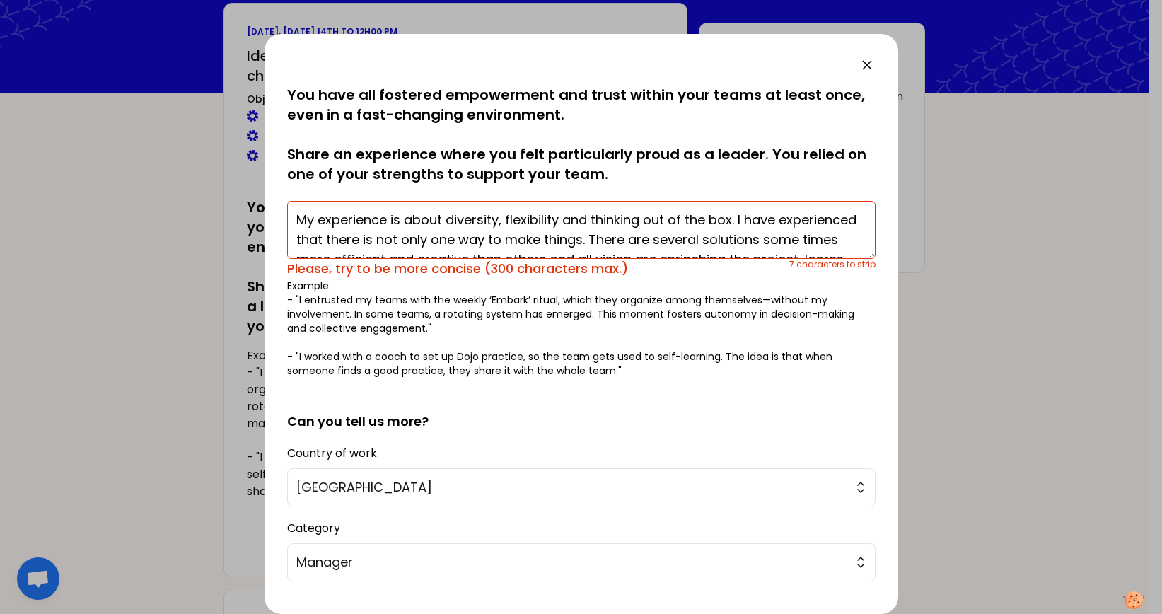
click at [792, 216] on textarea "My experience is about diversity, flexibility and thinking out of the box. I ha…" at bounding box center [581, 230] width 589 height 58
drag, startPoint x: 404, startPoint y: 239, endPoint x: 173, endPoint y: 242, distance: 231.3
click at [173, 242] on div "saved You have all fostered empowerment and trust within your teams at least on…" at bounding box center [581, 307] width 1162 height 614
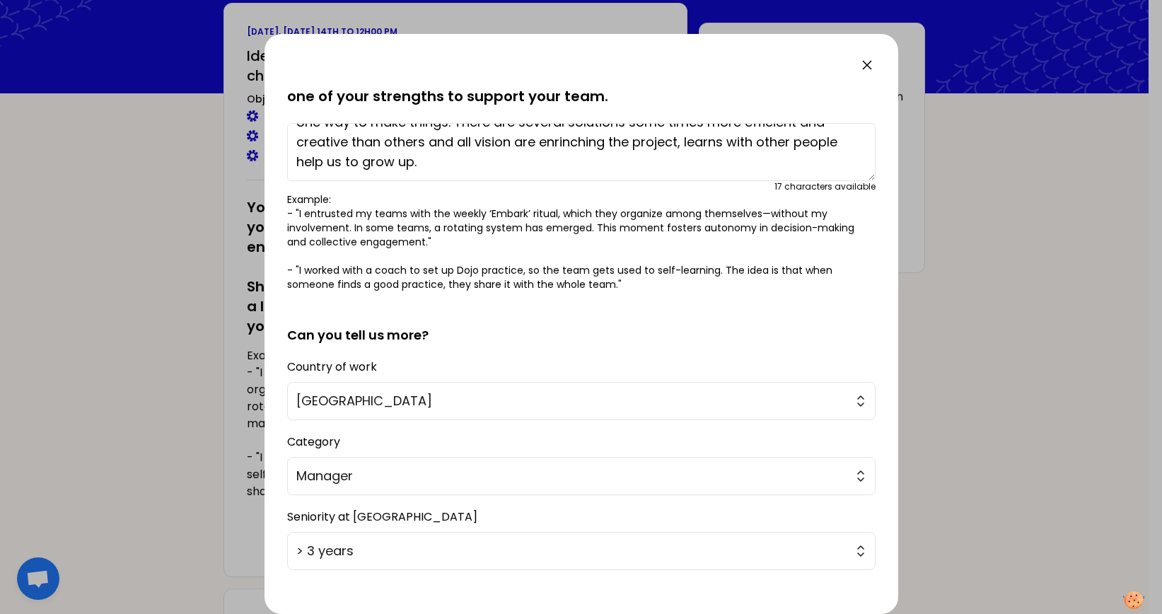
scroll to position [150, 0]
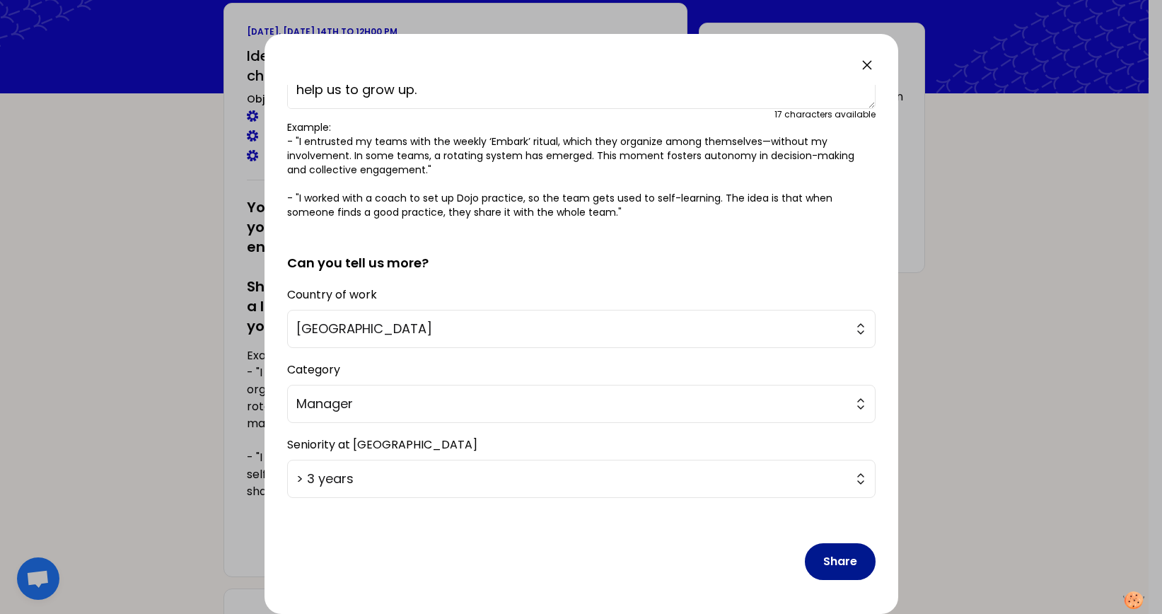
type textarea "My experience is about diversity, flexibility and thinking out of the box. Ther…"
click at [812, 490] on button "Share" at bounding box center [840, 561] width 71 height 37
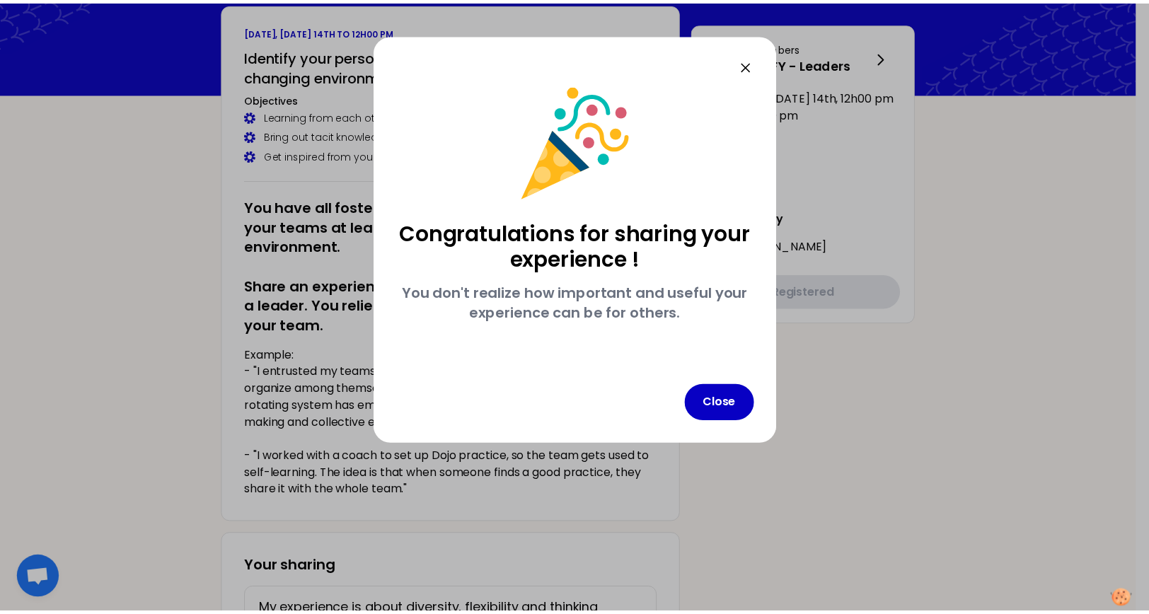
scroll to position [0, 0]
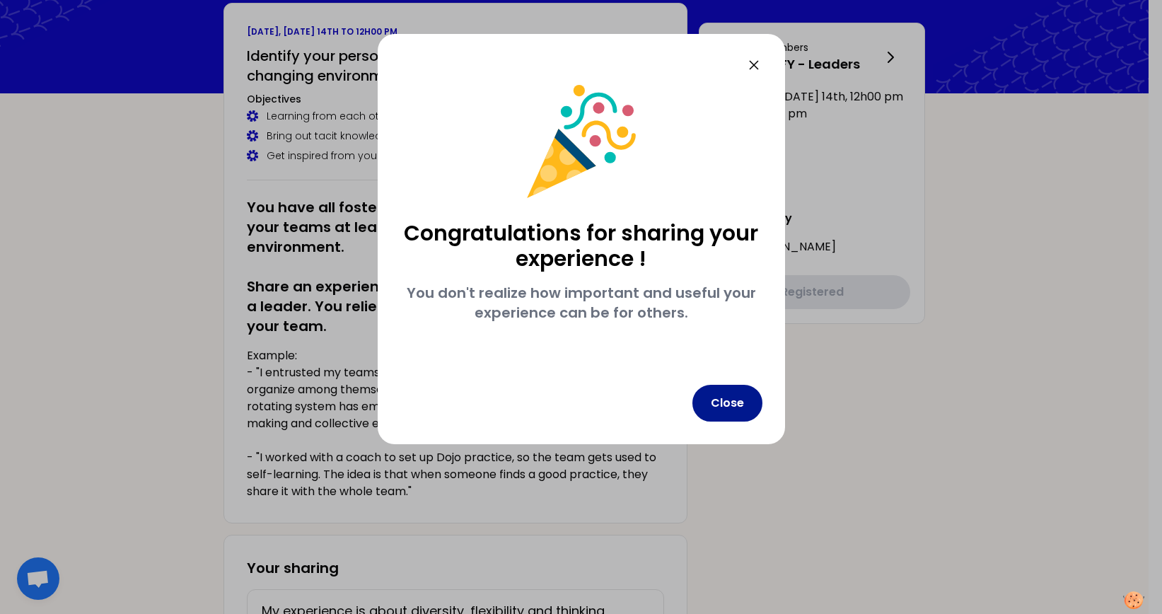
click at [725, 412] on button "Close" at bounding box center [728, 403] width 70 height 37
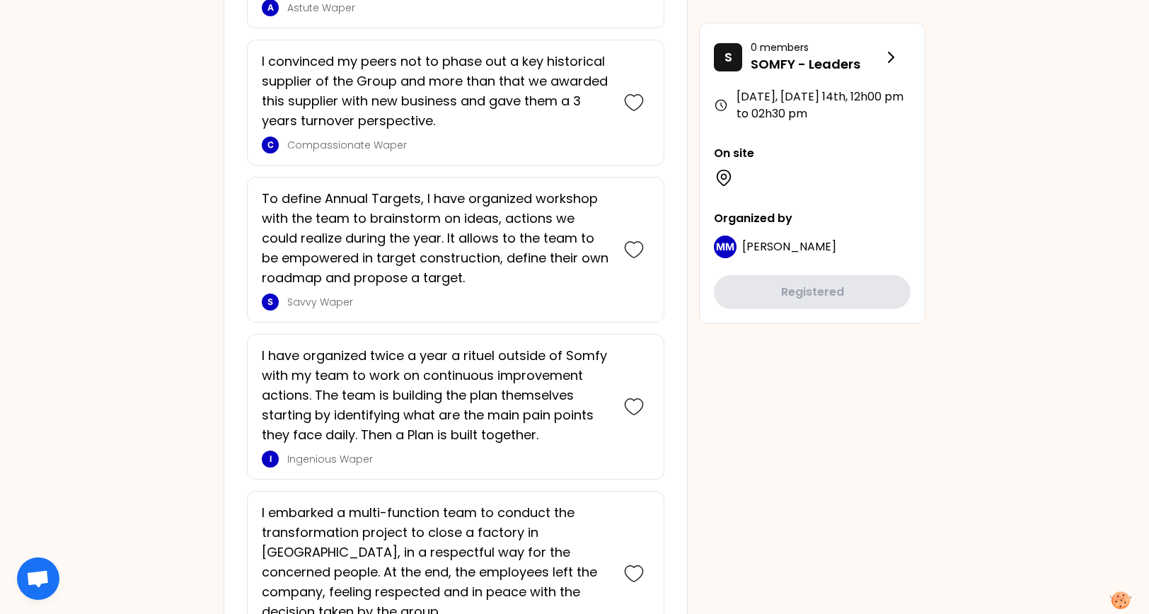
scroll to position [3457, 0]
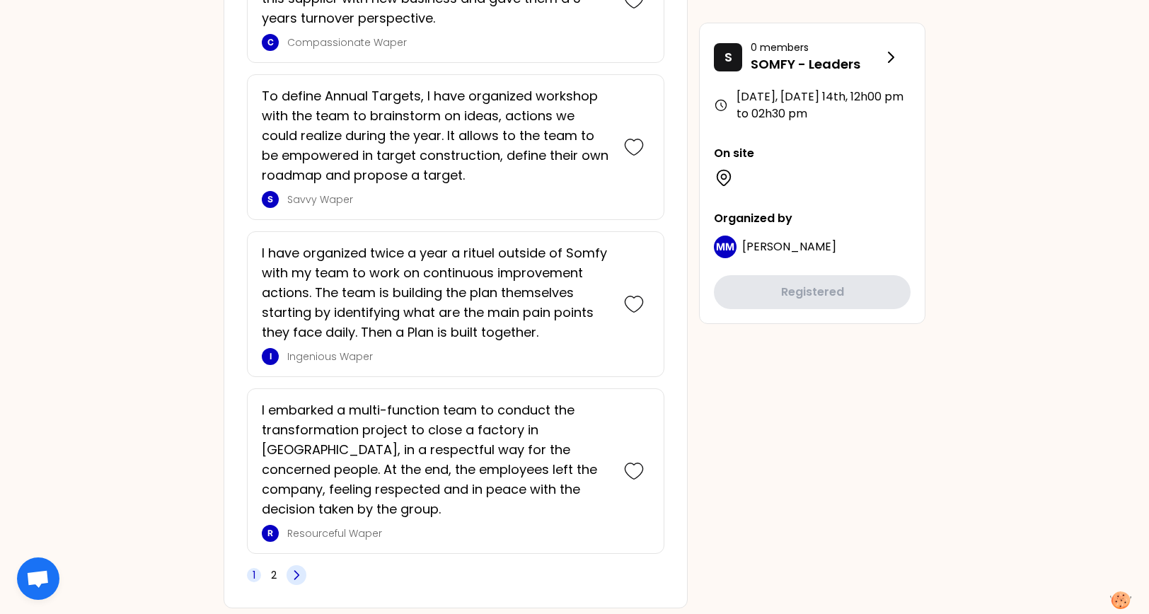
click at [296, 490] on icon at bounding box center [296, 575] width 14 height 14
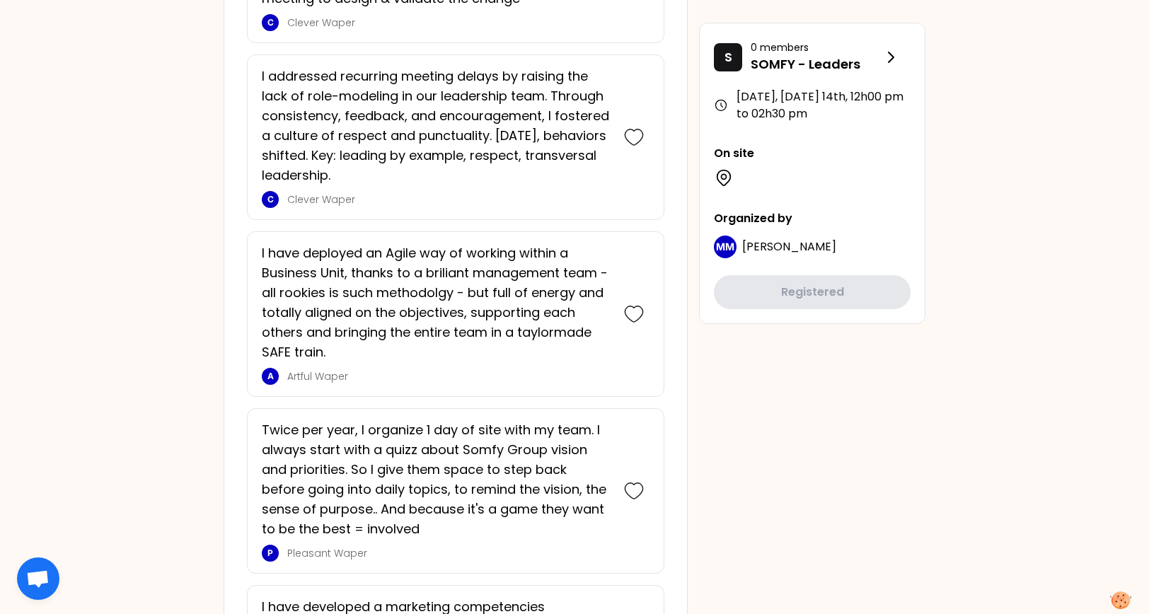
scroll to position [3009, 0]
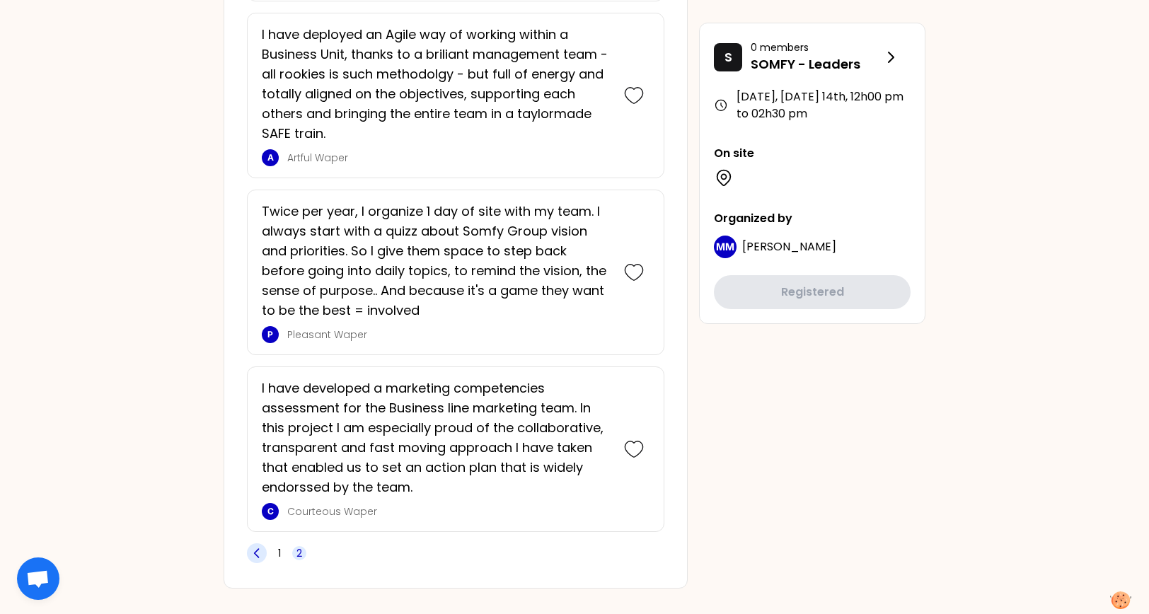
click at [262, 490] on icon at bounding box center [257, 553] width 14 height 14
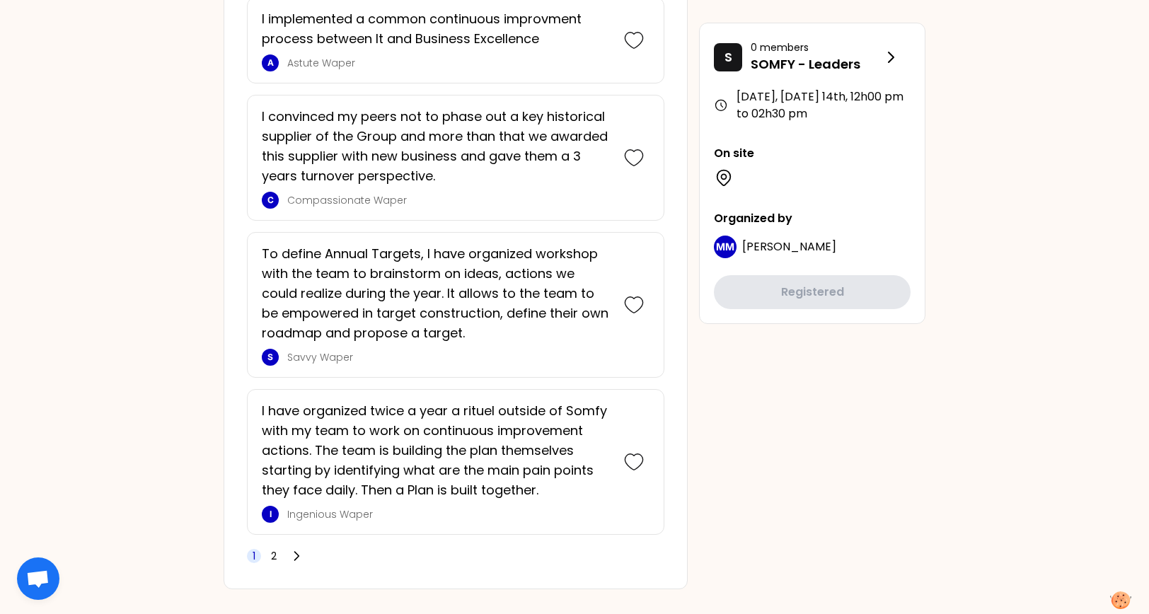
scroll to position [3457, 0]
click at [296, 490] on icon at bounding box center [296, 555] width 14 height 14
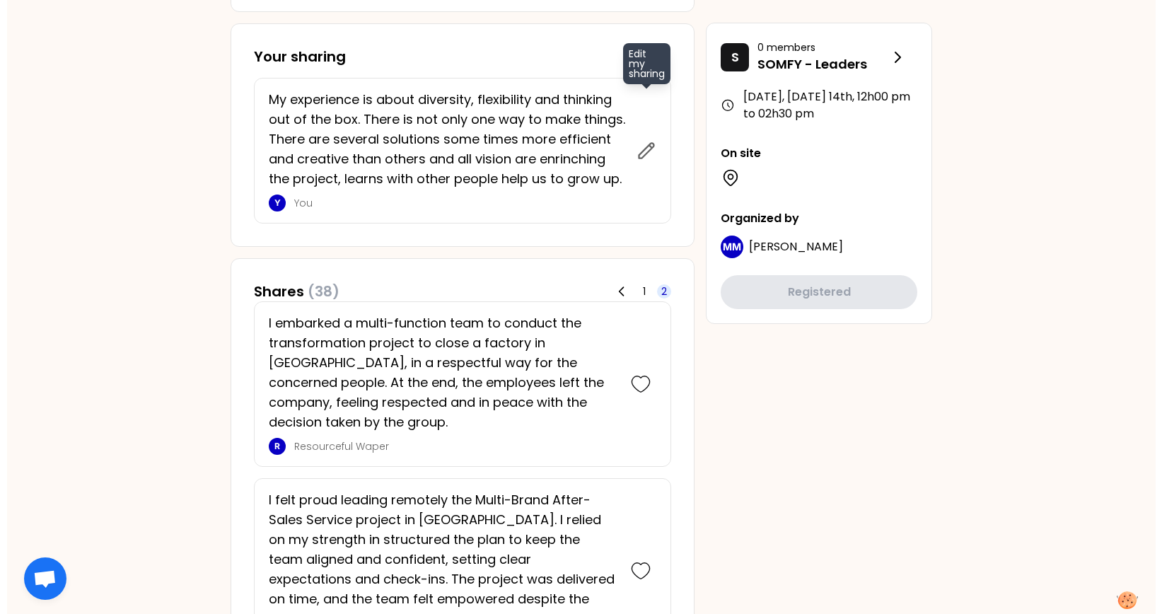
scroll to position [442, 0]
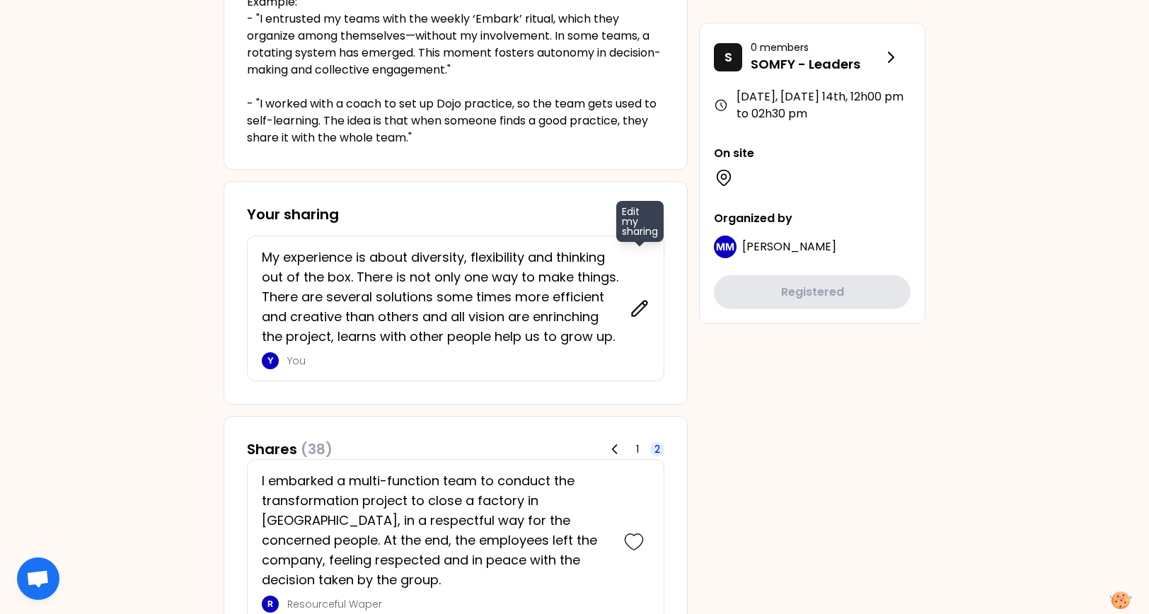
click at [648, 305] on icon at bounding box center [640, 309] width 20 height 20
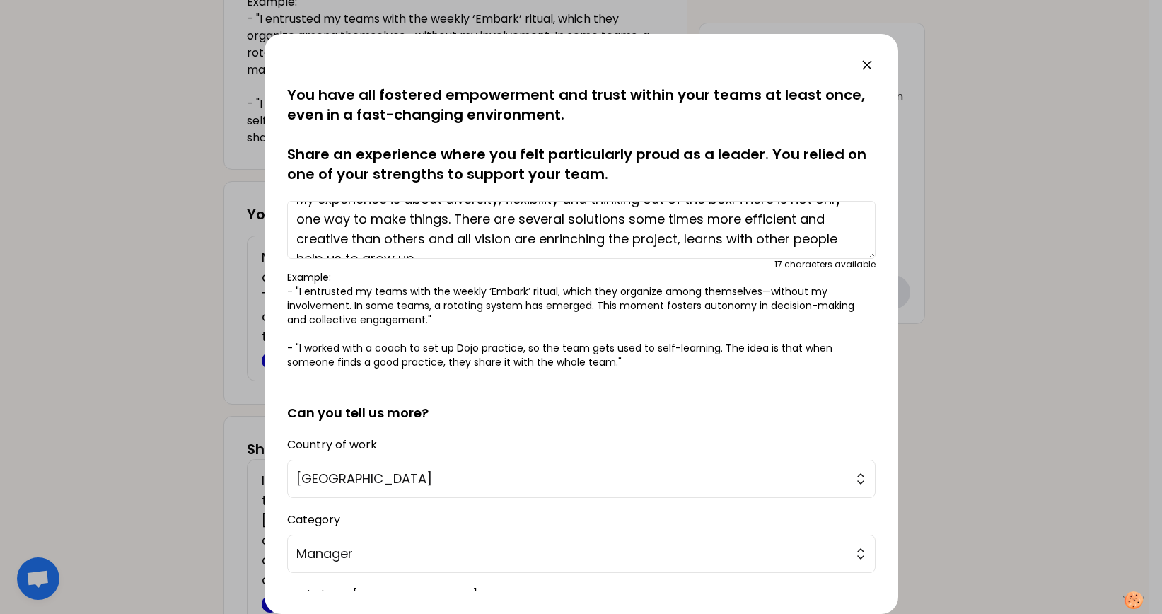
scroll to position [35, 0]
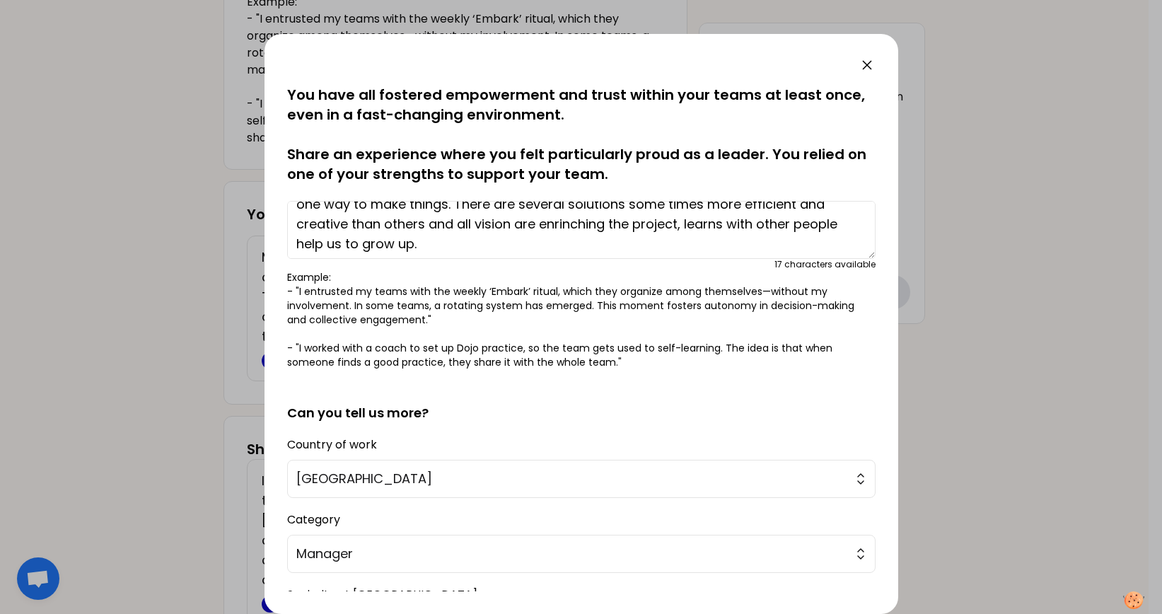
click at [514, 242] on textarea "My experience is about diversity, flexibility and thinking out of the box. Ther…" at bounding box center [581, 230] width 589 height 58
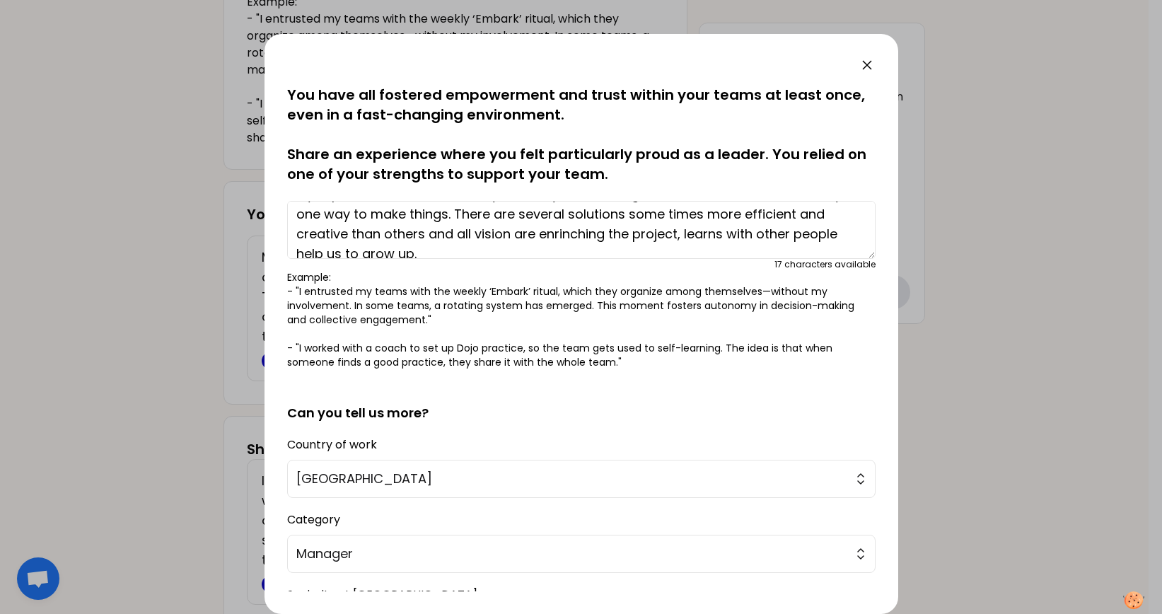
scroll to position [40, 0]
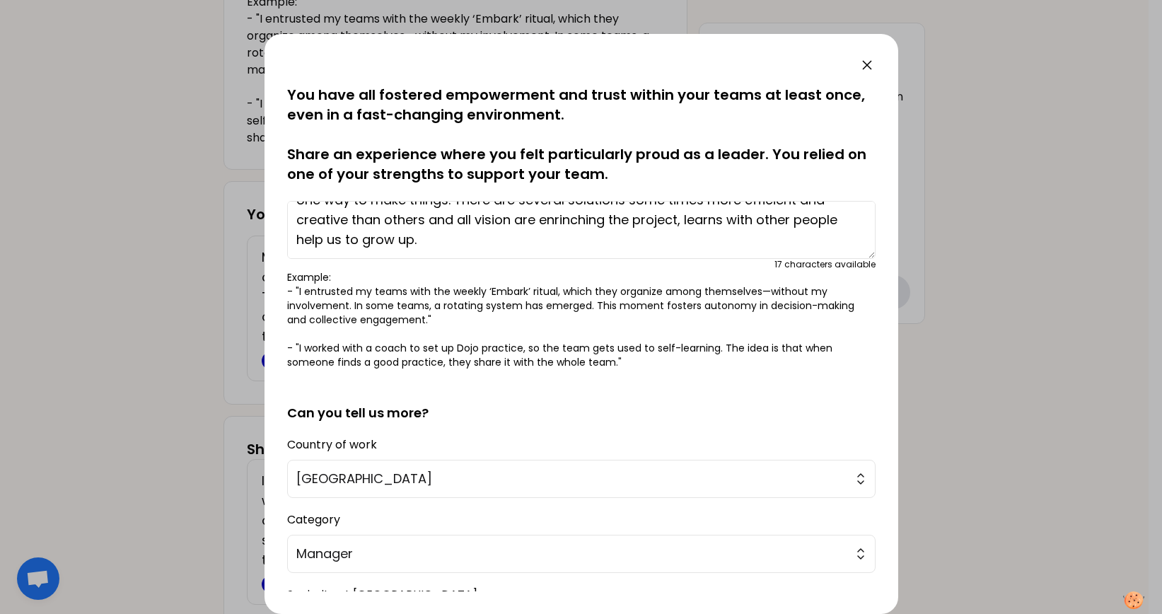
click at [753, 219] on textarea "My experience is about diversity, flexibility and thinking out of the box. Ther…" at bounding box center [581, 230] width 589 height 58
click at [487, 237] on textarea "My experience is about diversity, flexibility and thinking out of the box. Ther…" at bounding box center [581, 230] width 589 height 58
click at [537, 216] on textarea "My experience is about diversity, flexibility and thinking out of the box. Ther…" at bounding box center [581, 230] width 589 height 58
click at [522, 243] on textarea "My experience is about diversity, flexibility and thinking out of the box. Ther…" at bounding box center [581, 230] width 589 height 58
click at [555, 239] on textarea "My experience is about diversity, flexibility and thinking out of the box. Ther…" at bounding box center [581, 230] width 589 height 58
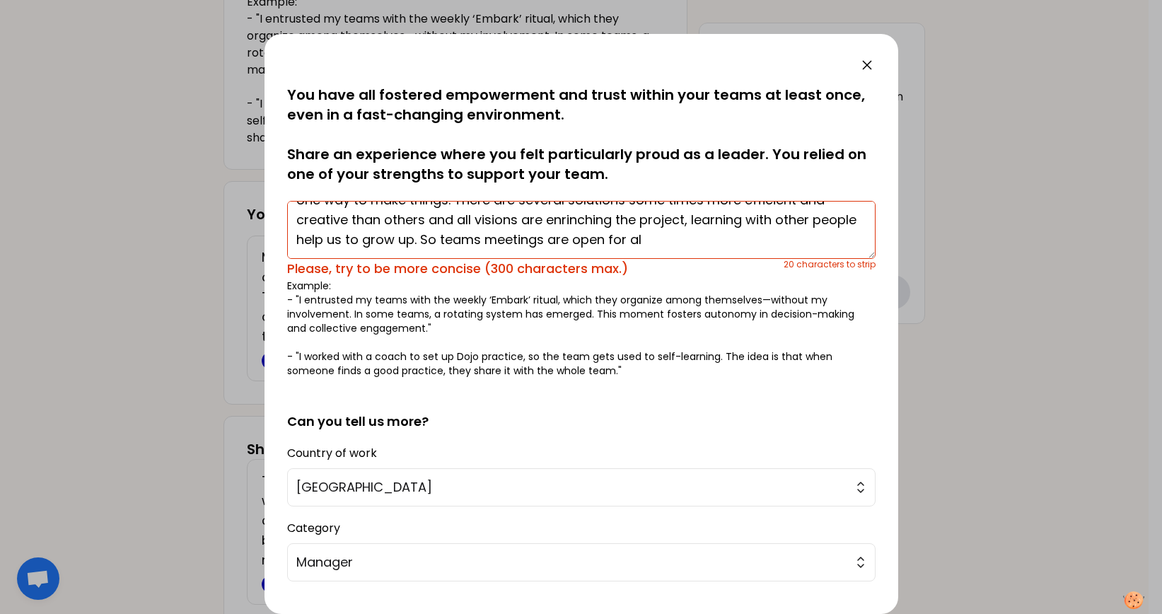
click at [759, 243] on textarea "My experience is about diversity, flexibility and thinking out of the box. Ther…" at bounding box center [581, 230] width 589 height 58
click at [635, 238] on textarea "My experience is about diversity, flexibility and thinking out of the box. Ther…" at bounding box center [581, 230] width 589 height 58
click at [756, 238] on textarea "My experience is about diversity, flexibility and thinking out of the box. Ther…" at bounding box center [581, 230] width 589 height 58
drag, startPoint x: 539, startPoint y: 233, endPoint x: 526, endPoint y: 236, distance: 13.0
click at [526, 236] on textarea "My experience is about diversity, flexibility and thinking out of the box. Ther…" at bounding box center [581, 230] width 589 height 58
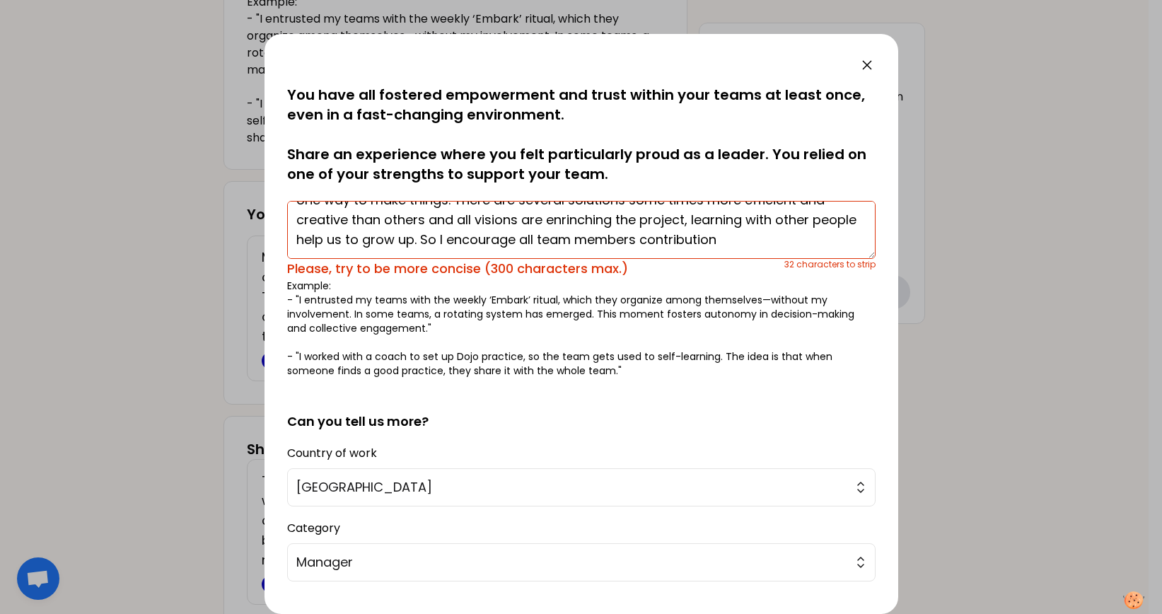
click at [809, 237] on textarea "My experience is about diversity, flexibility and thinking out of the box. Ther…" at bounding box center [581, 230] width 589 height 58
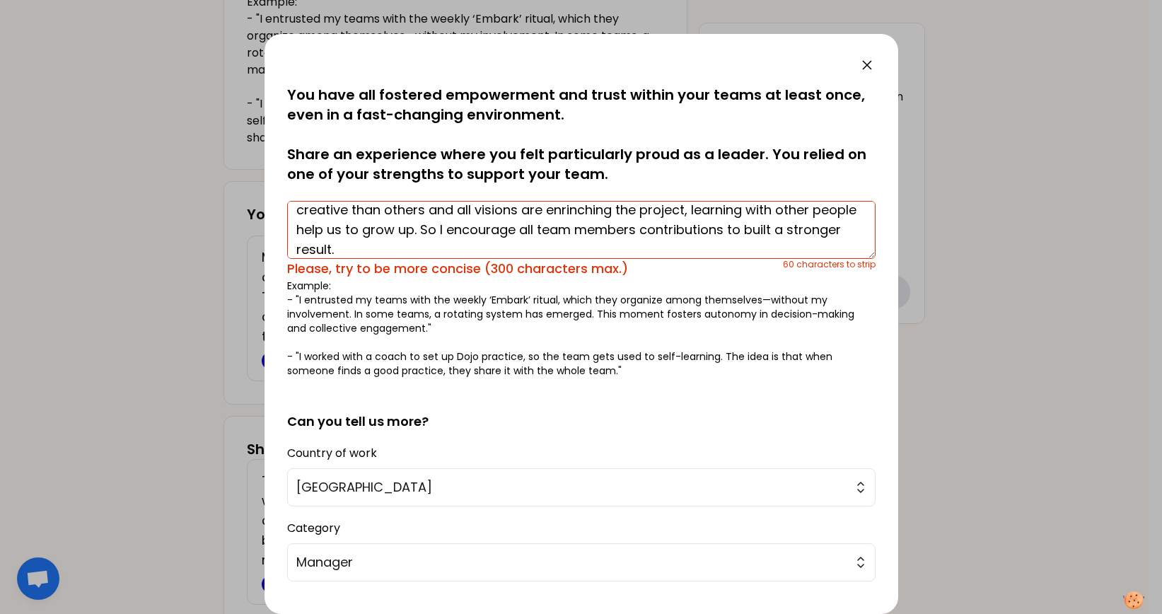
click at [626, 231] on textarea "My experience is about diversity, flexibility and thinking out of the box. Ther…" at bounding box center [581, 230] width 589 height 58
click at [621, 231] on textarea "My experience is about diversity, flexibility and thinking out of the box. Ther…" at bounding box center [581, 230] width 589 height 58
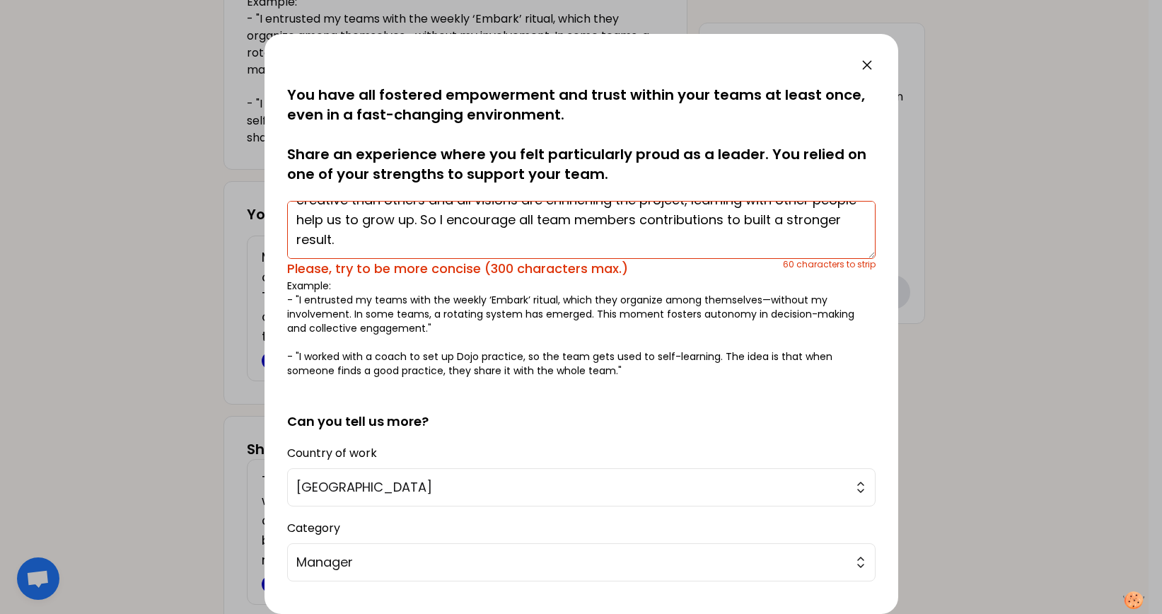
scroll to position [24, 0]
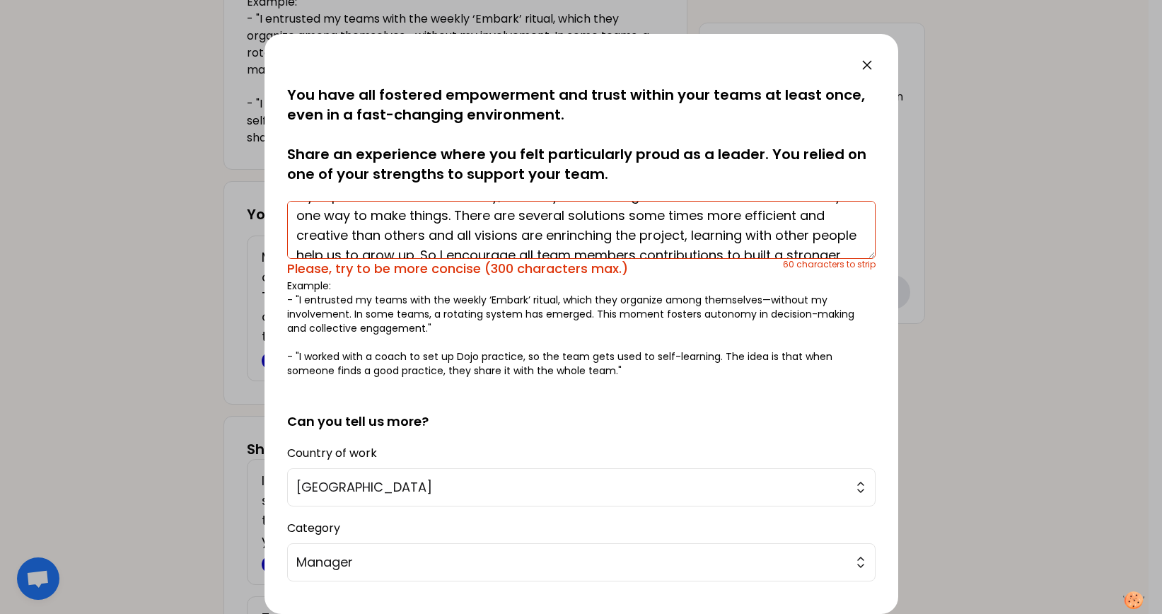
drag, startPoint x: 712, startPoint y: 233, endPoint x: 624, endPoint y: 192, distance: 97.5
click at [648, 230] on textarea "My experience is about diversity, flexibility and thinking out of the box. Ther…" at bounding box center [581, 230] width 589 height 58
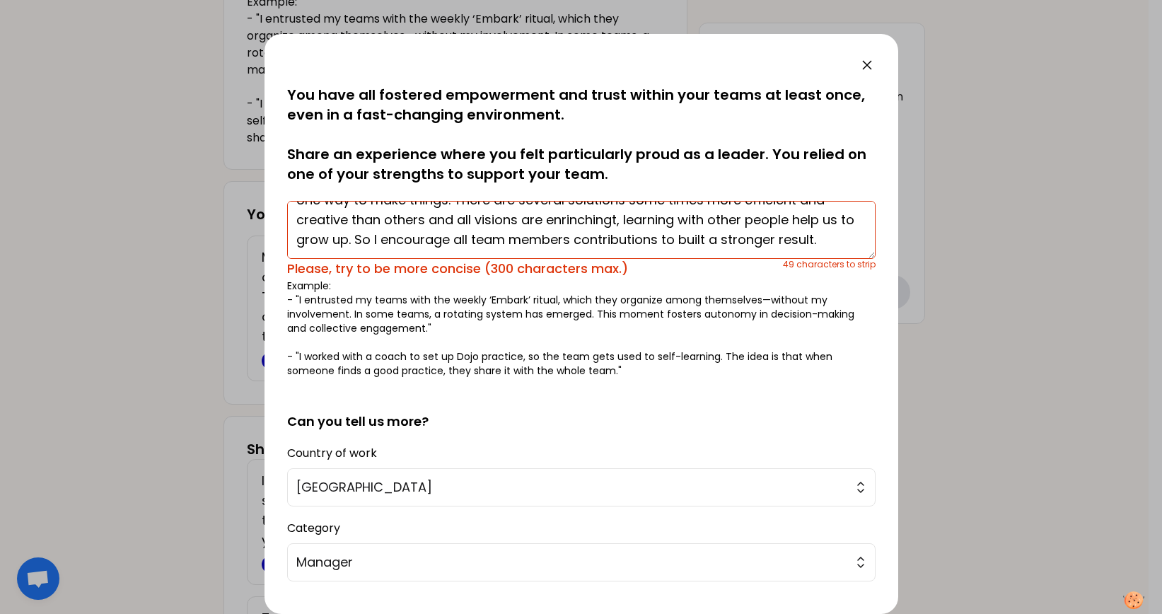
click at [446, 216] on textarea "My experience is about diversity, flexibility and thinking out of the box. Ther…" at bounding box center [581, 230] width 589 height 58
drag, startPoint x: 770, startPoint y: 214, endPoint x: 702, endPoint y: 226, distance: 68.3
click at [702, 229] on textarea "My experience is about diversity, flexibility and thinking out of the box. Ther…" at bounding box center [581, 230] width 589 height 58
click at [763, 221] on textarea "My experience is about diversity, flexibility and thinking out of the box. Ther…" at bounding box center [581, 230] width 589 height 58
drag, startPoint x: 775, startPoint y: 219, endPoint x: 690, endPoint y: 225, distance: 84.4
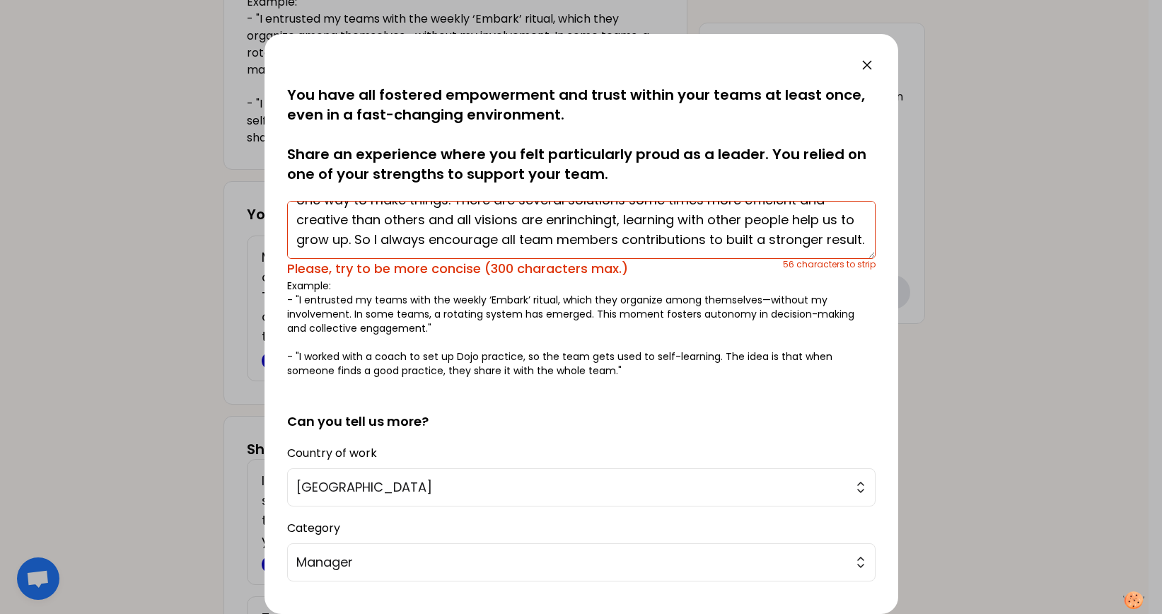
click at [690, 225] on textarea "My experience is about diversity, flexibility and thinking out of the box. Ther…" at bounding box center [581, 230] width 589 height 58
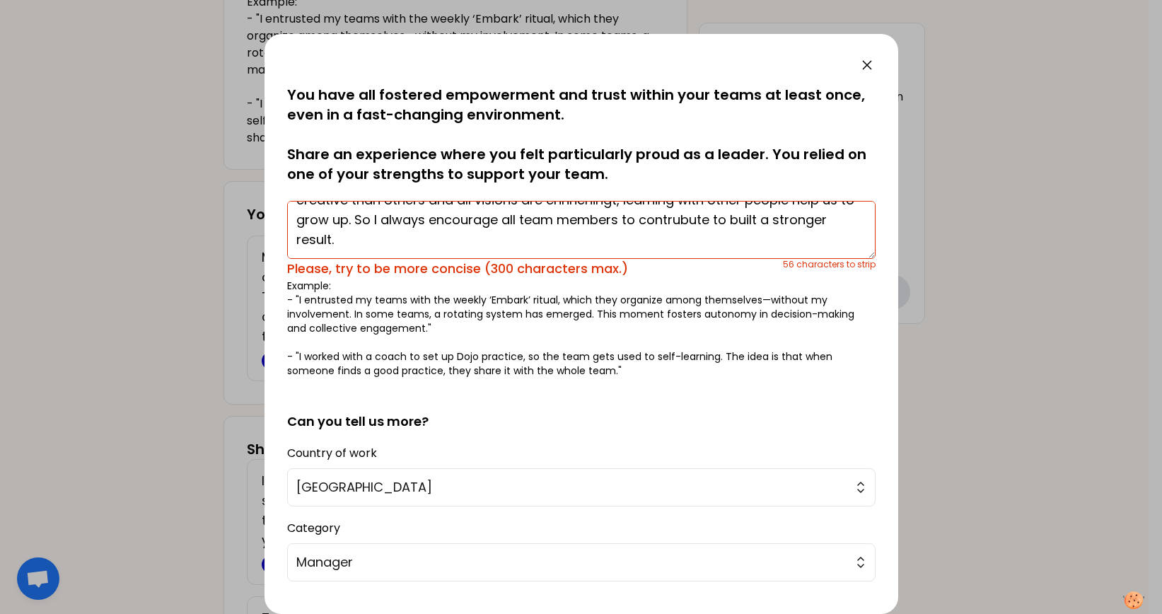
click at [825, 219] on textarea "My experience is about diversity, flexibility and thinking out of the box. Ther…" at bounding box center [581, 230] width 589 height 58
click at [584, 219] on textarea "My experience is about diversity, flexibility and thinking out of the box. Ther…" at bounding box center [581, 230] width 589 height 58
click at [727, 221] on textarea "My experience is about diversity, flexibility and thinking out of the box. Ther…" at bounding box center [581, 230] width 589 height 58
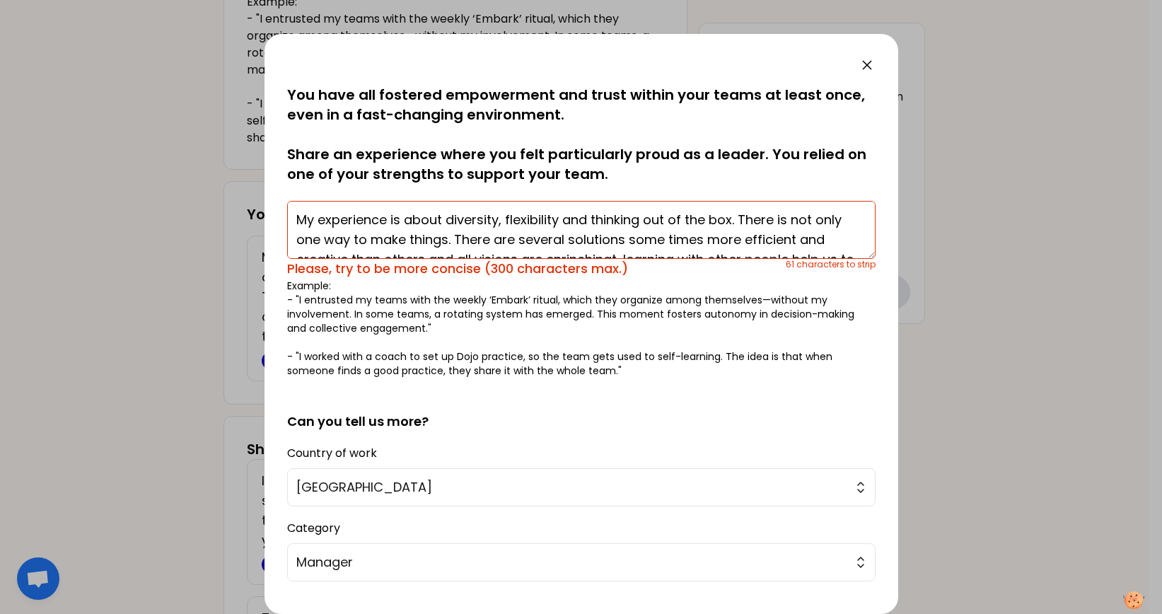
drag, startPoint x: 485, startPoint y: 242, endPoint x: 342, endPoint y: 212, distance: 146.1
click at [275, 167] on div "saved You have all fostered empowerment and trust within your teams at least on…" at bounding box center [582, 324] width 634 height 580
type textarea "My experience is about diversity, flexibility and thinking out of the box. Ther…"
click at [700, 245] on textarea "My experience is about diversity, flexibility and thinking out of the box. Ther…" at bounding box center [581, 230] width 589 height 58
drag, startPoint x: 472, startPoint y: 242, endPoint x: 203, endPoint y: 189, distance: 274.0
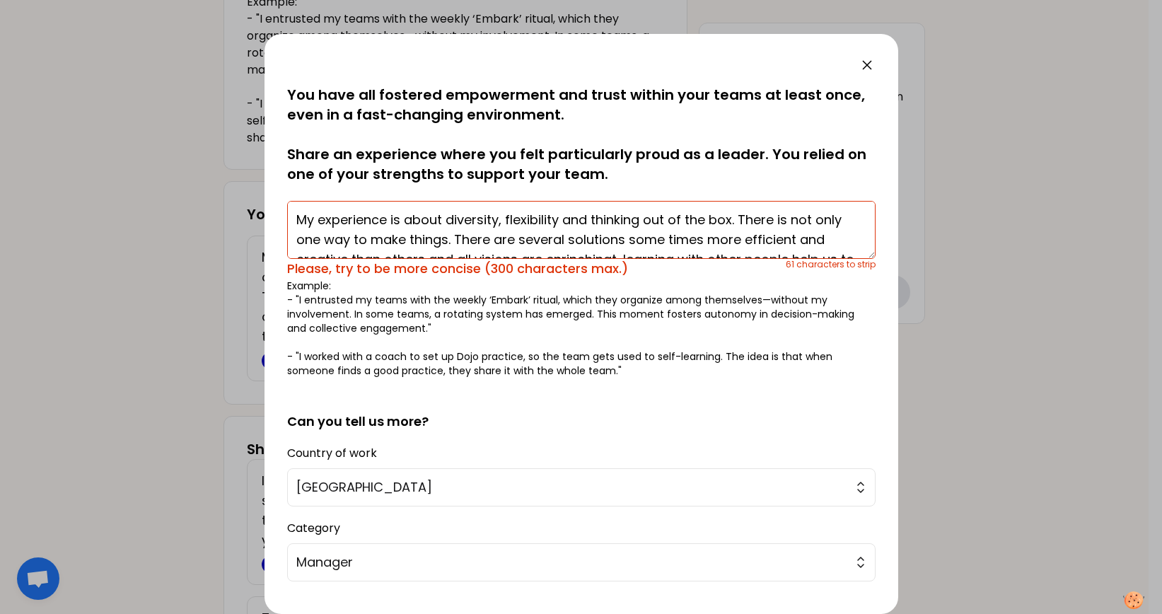
click at [203, 189] on div "saved You have all fostered empowerment and trust within your teams at least on…" at bounding box center [581, 307] width 1162 height 614
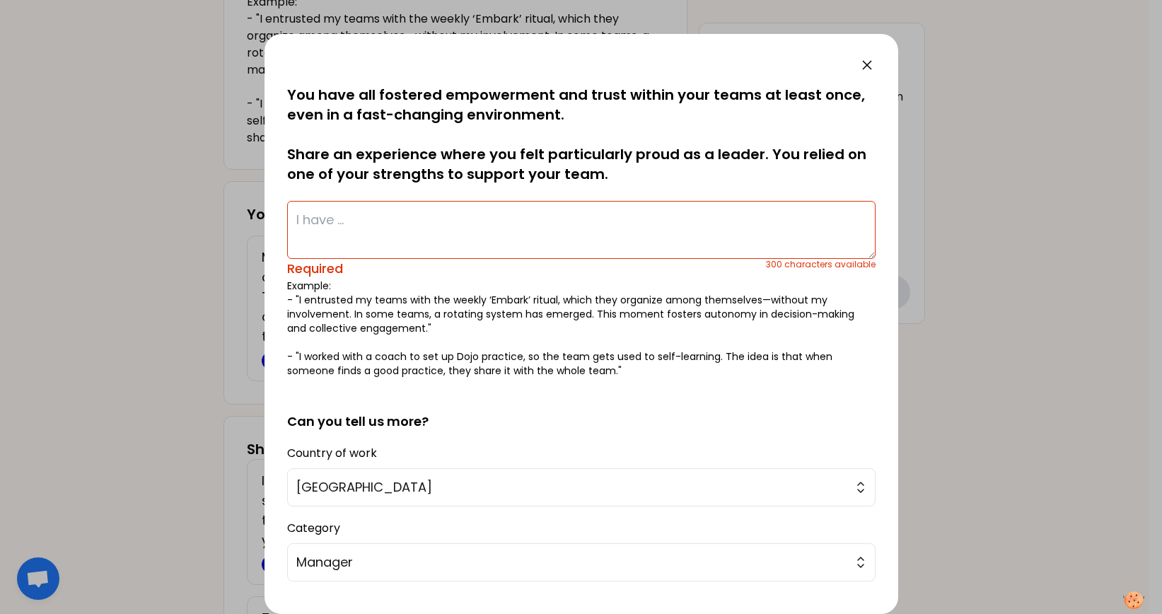
paste textarea "My experience is about diversity, flexibility and thinking out of the box. Ther…"
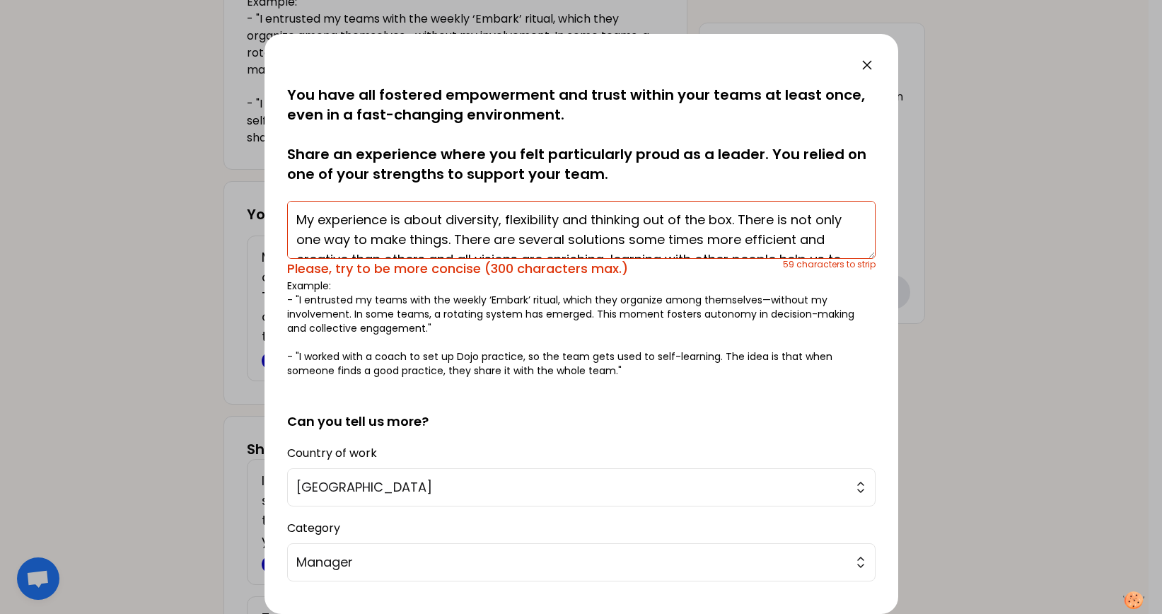
scroll to position [35, 0]
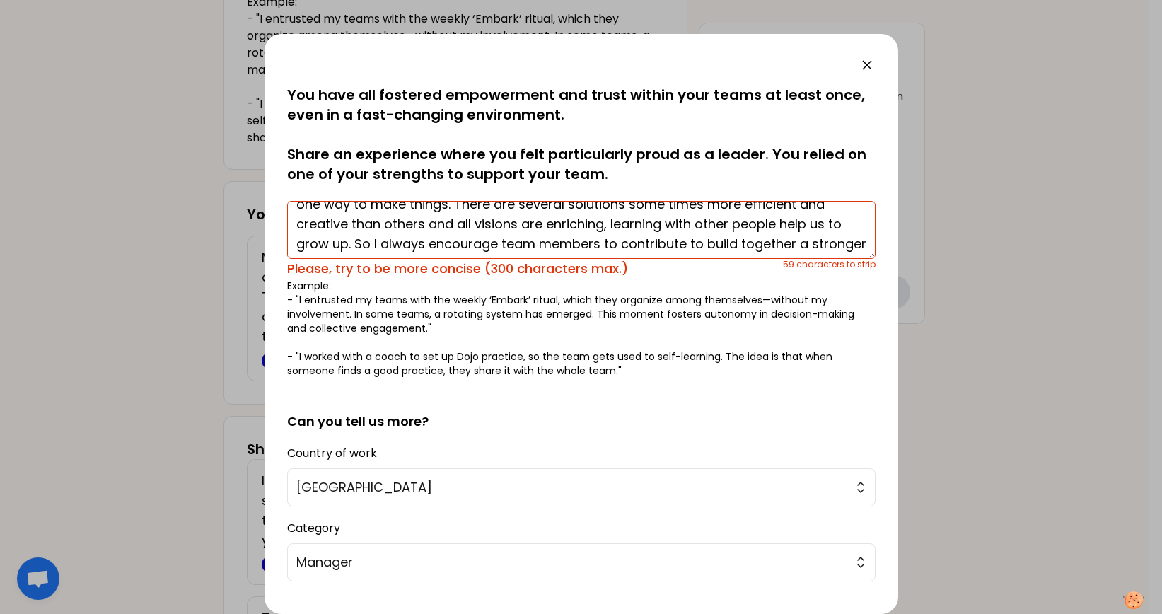
type textarea "My experience is about diversity, flexibility and thinking out of the box. Ther…"
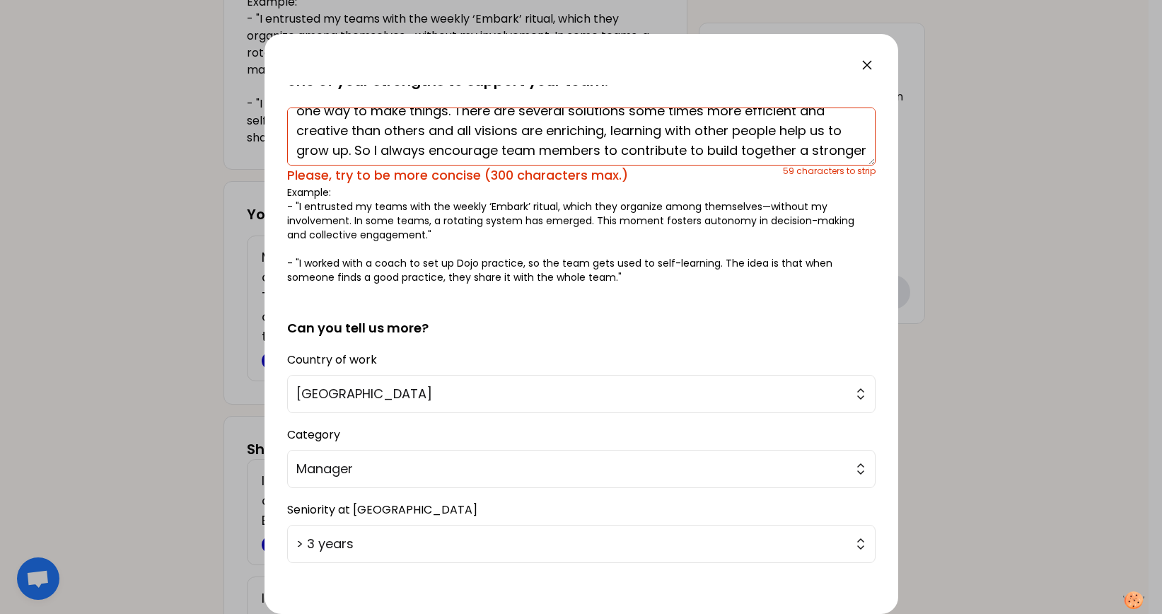
scroll to position [158, 0]
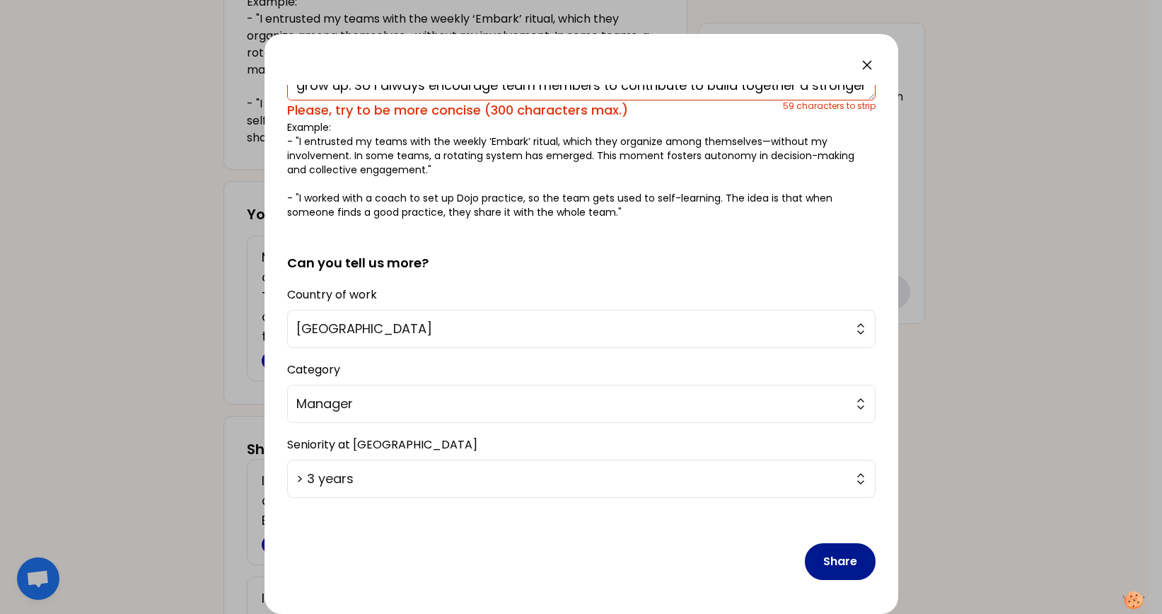
click at [820, 490] on button "Share" at bounding box center [840, 561] width 71 height 37
